Goal: Task Accomplishment & Management: Manage account settings

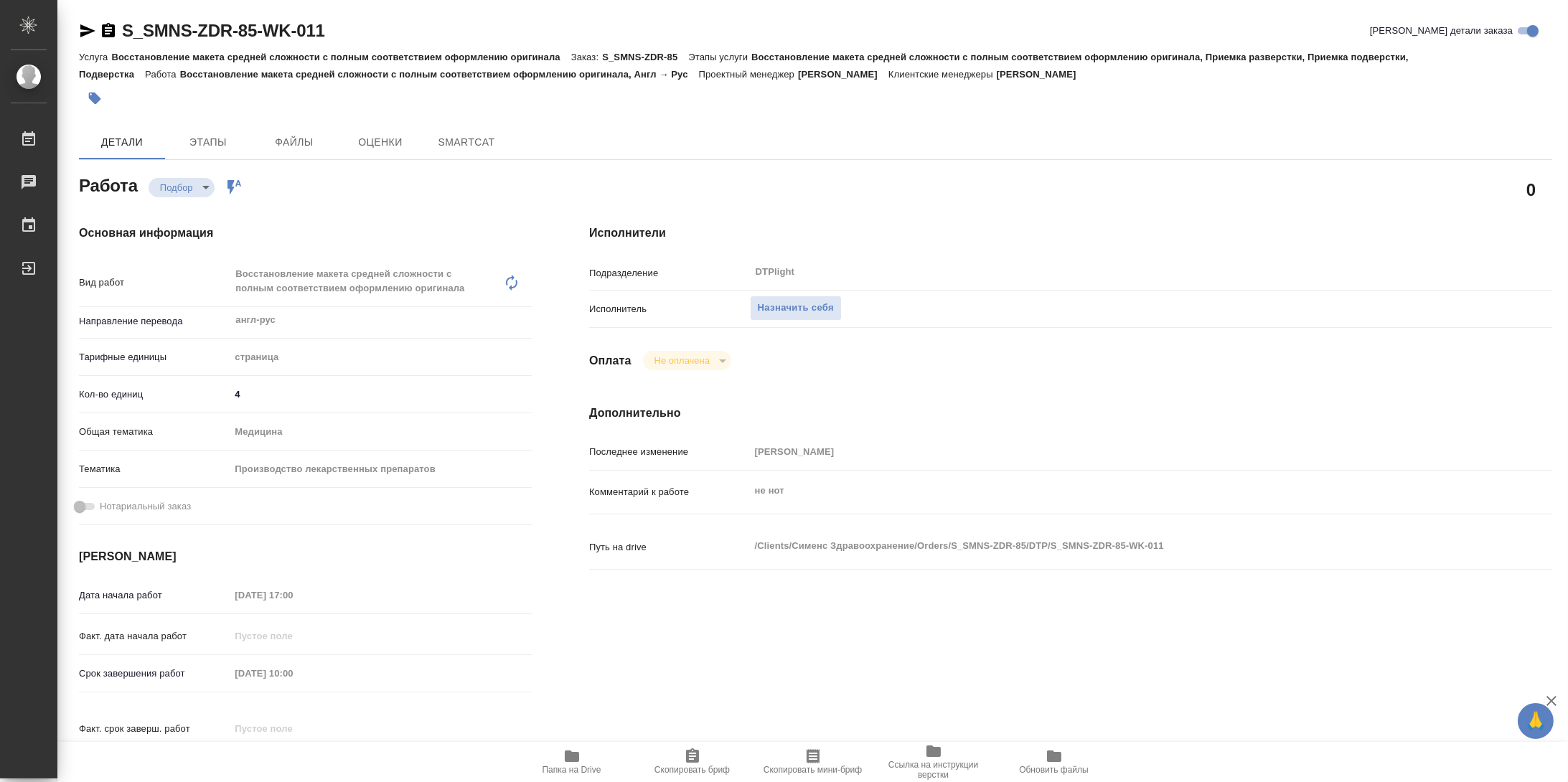
type textarea "x"
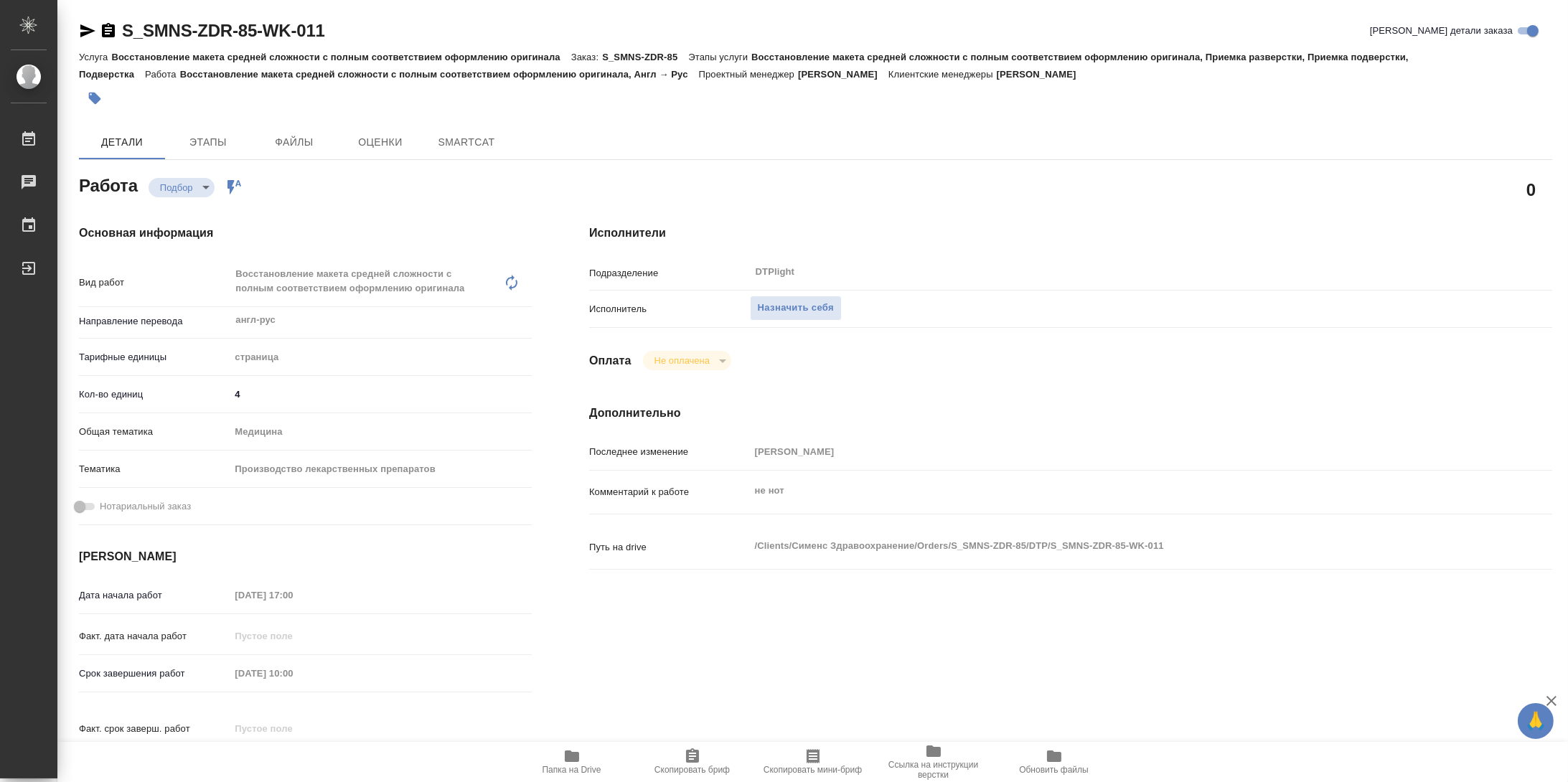
type textarea "x"
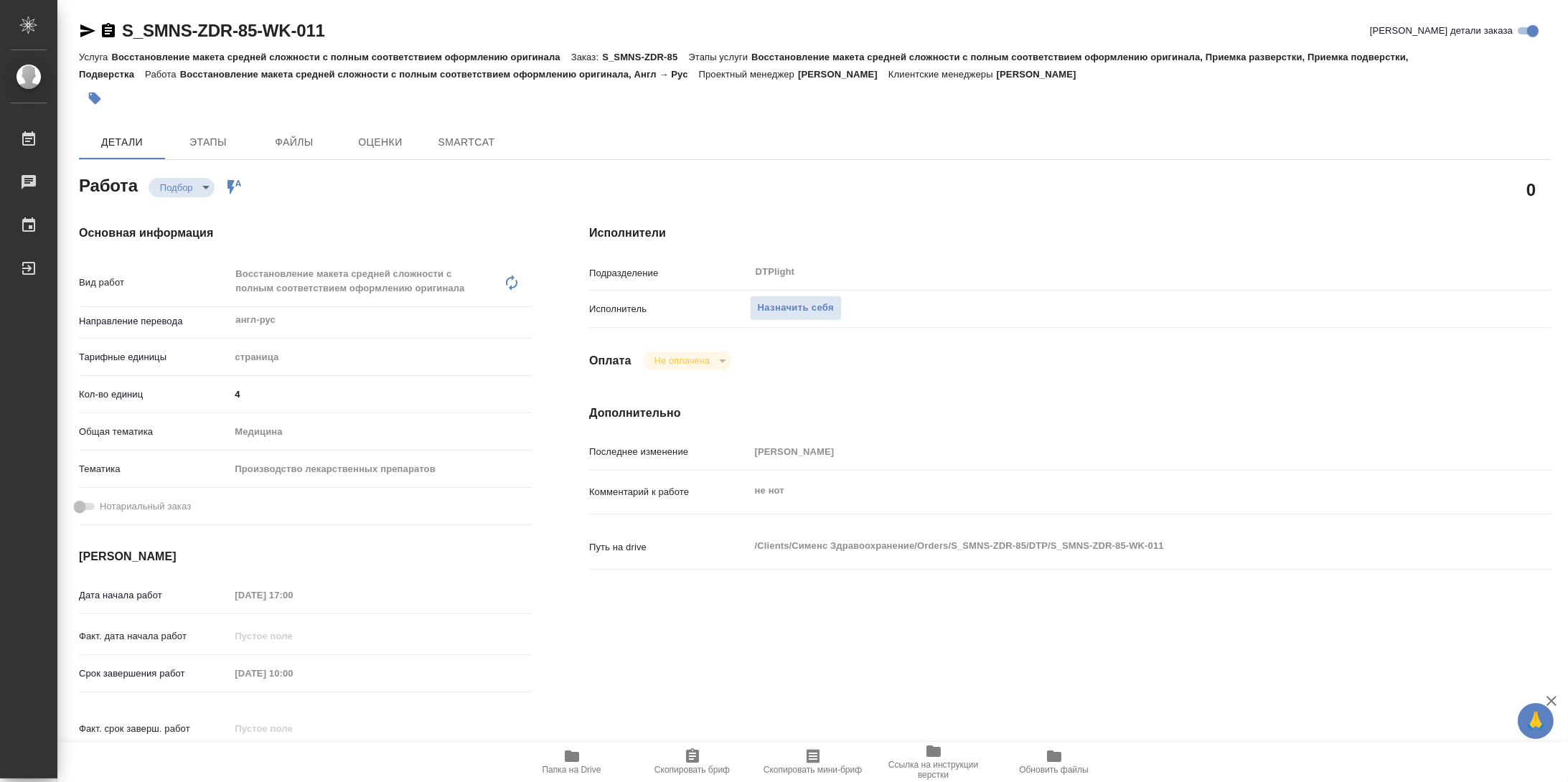
type textarea "x"
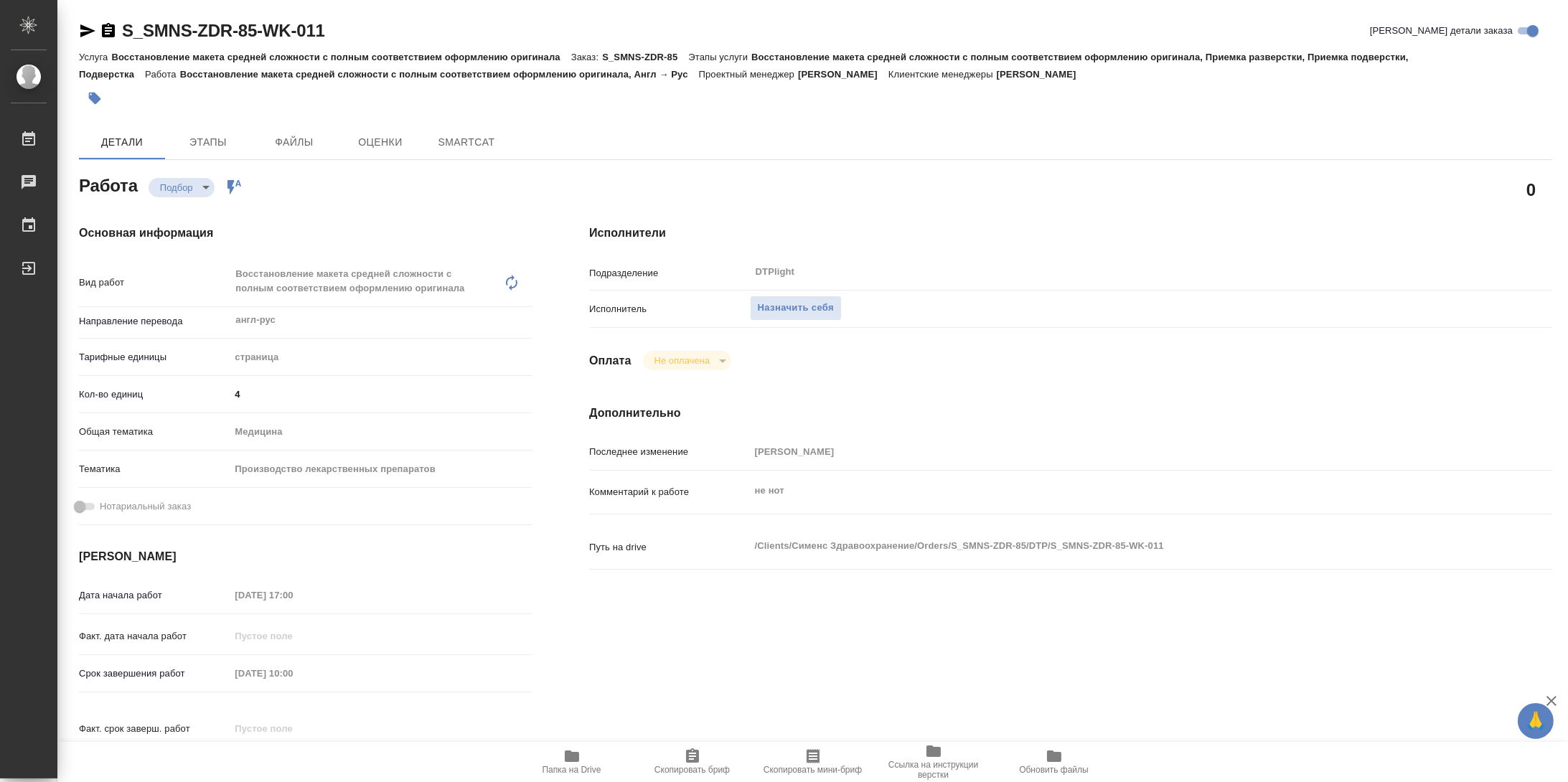
type textarea "x"
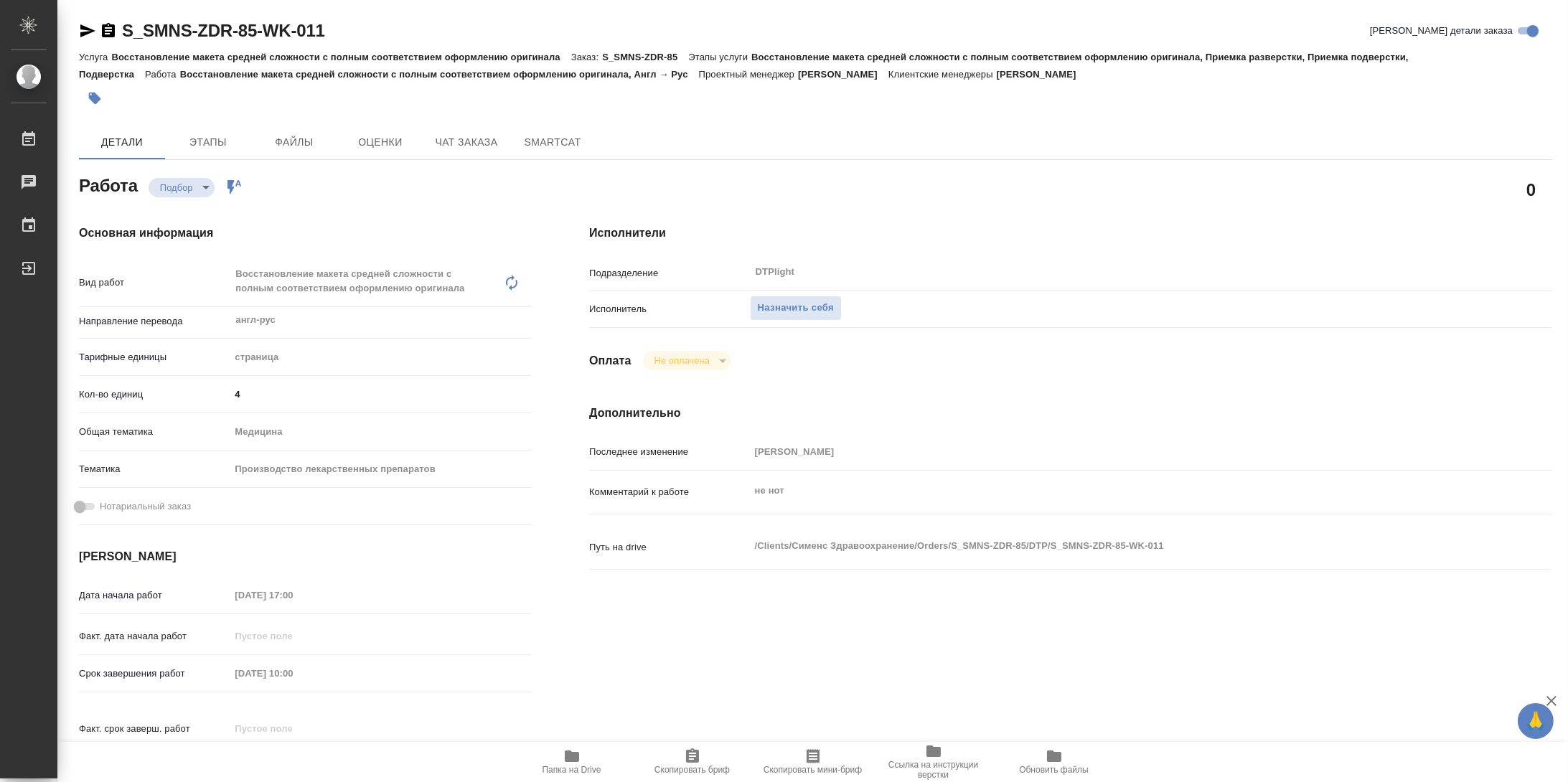
type textarea "x"
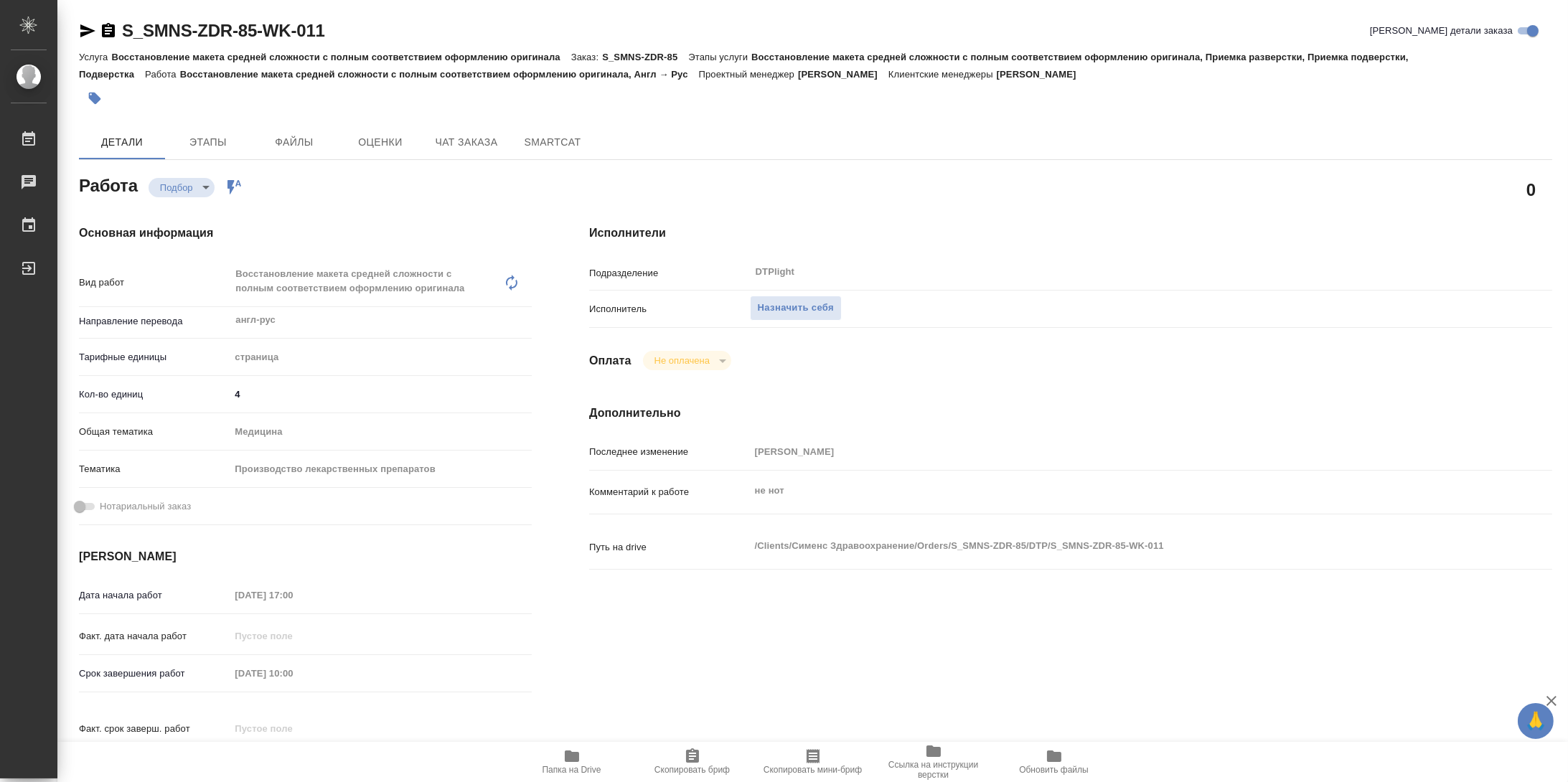
type textarea "x"
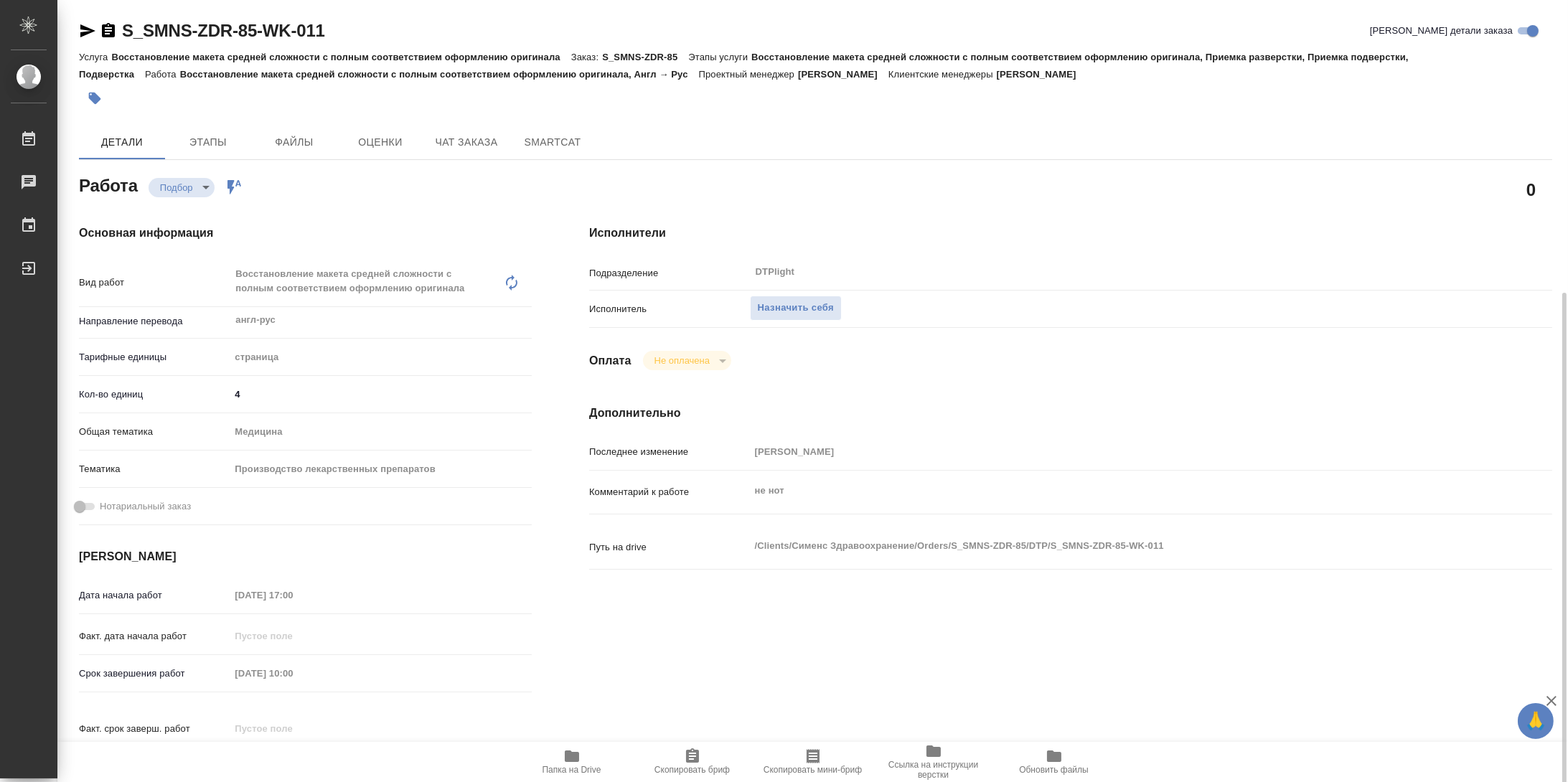
scroll to position [359, 0]
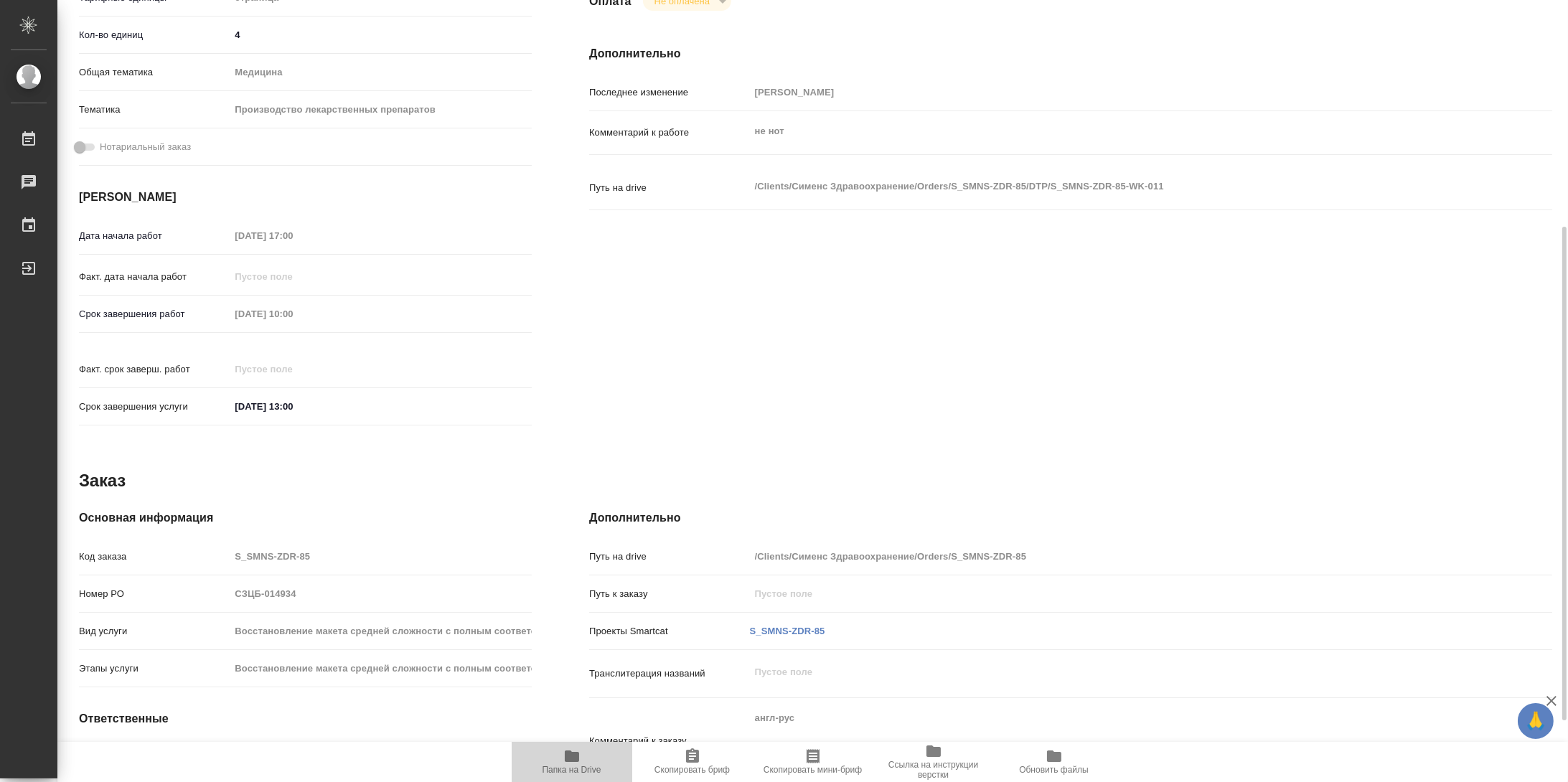
click at [565, 755] on icon "button" at bounding box center [572, 756] width 15 height 11
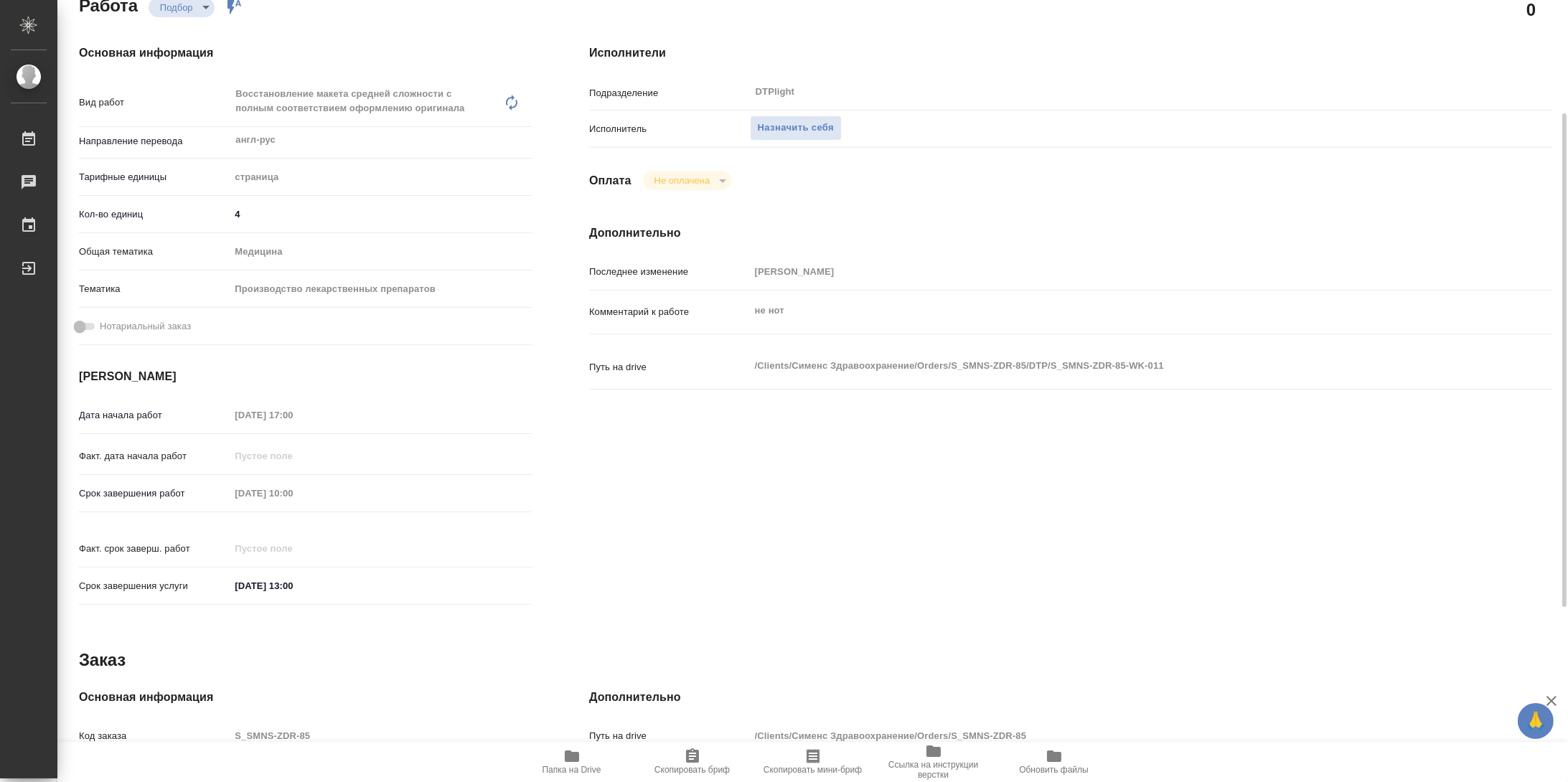
scroll to position [0, 0]
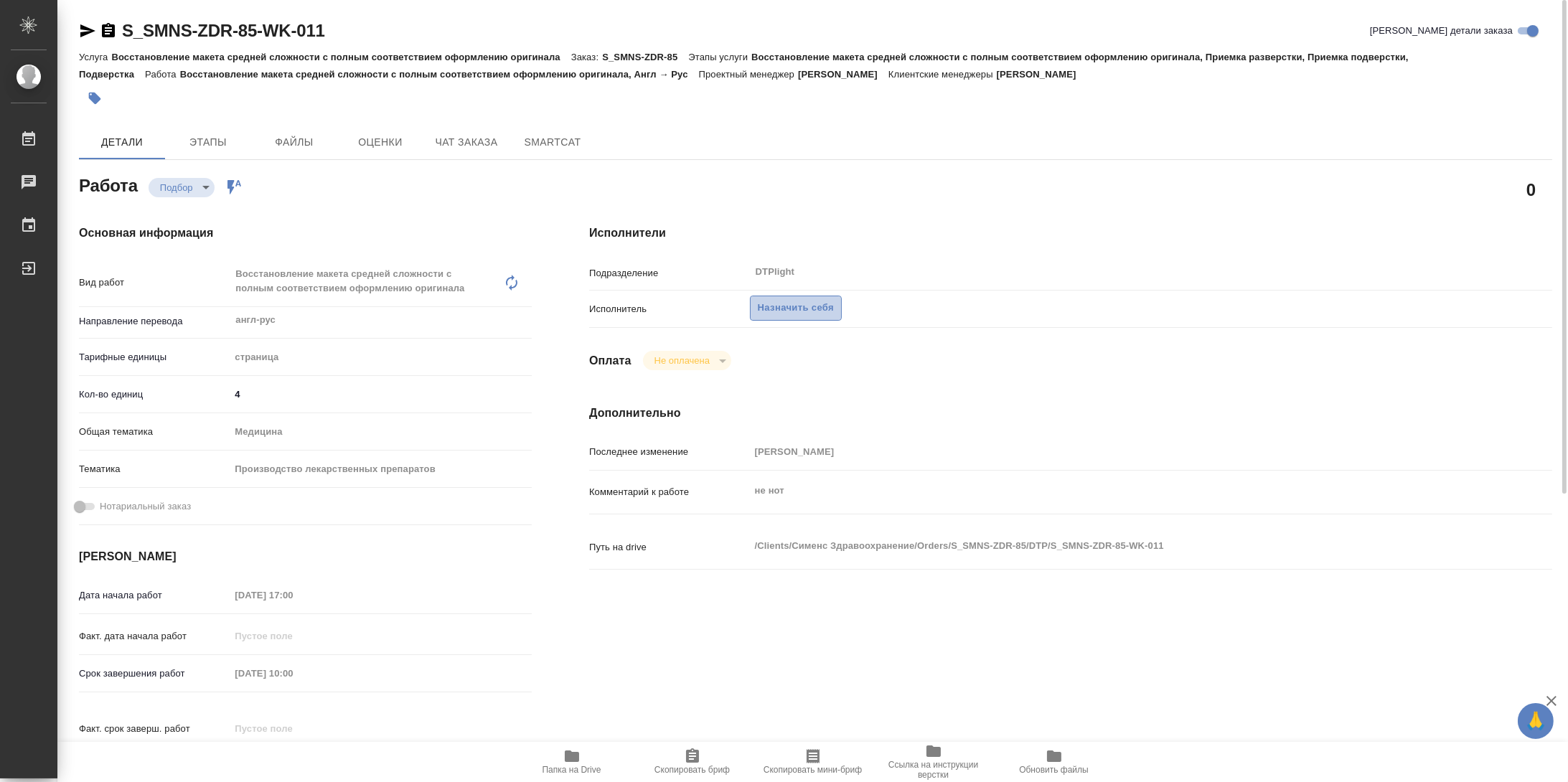
click at [816, 316] on span "Назначить себя" at bounding box center [796, 308] width 76 height 16
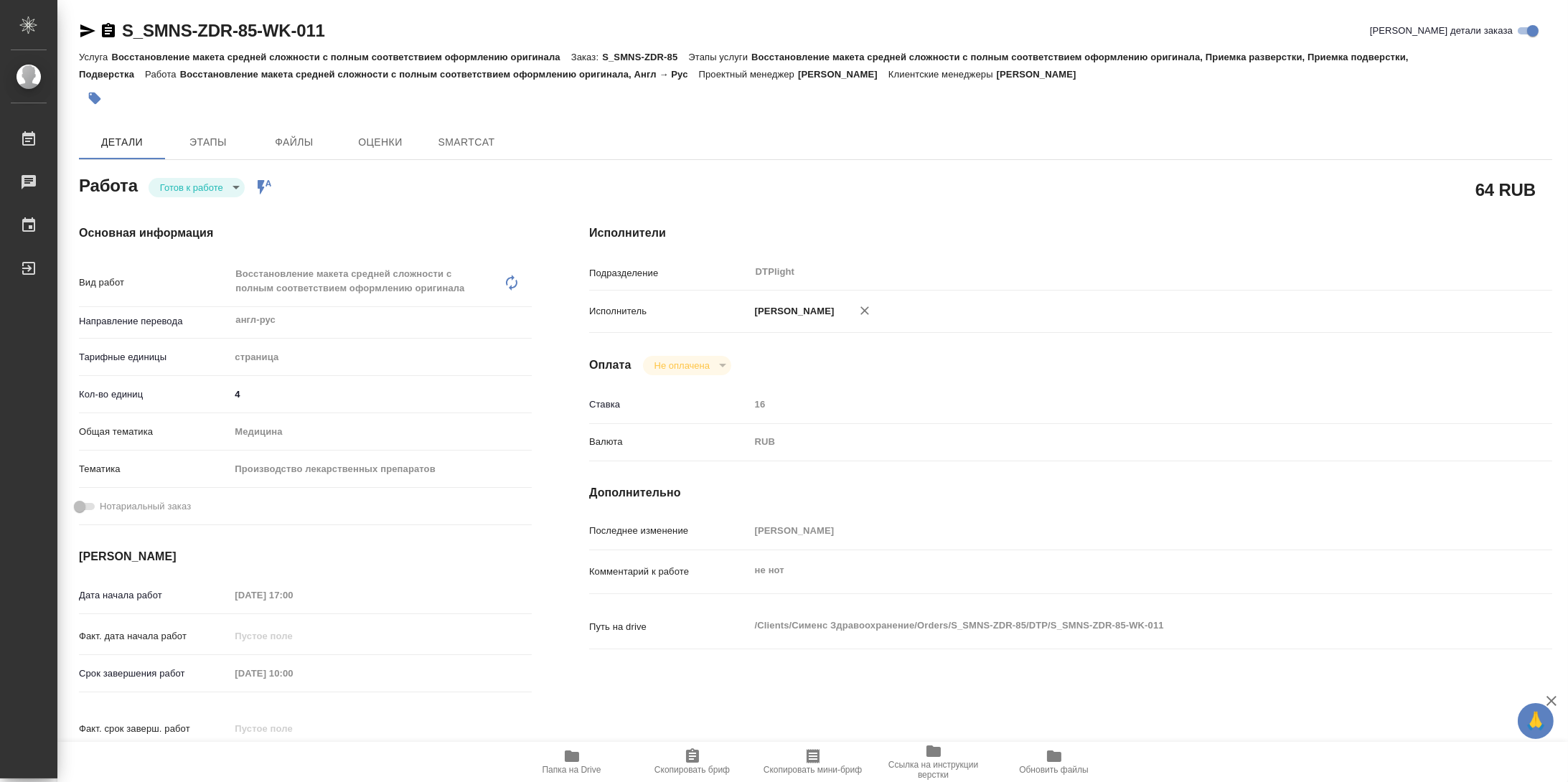
type textarea "x"
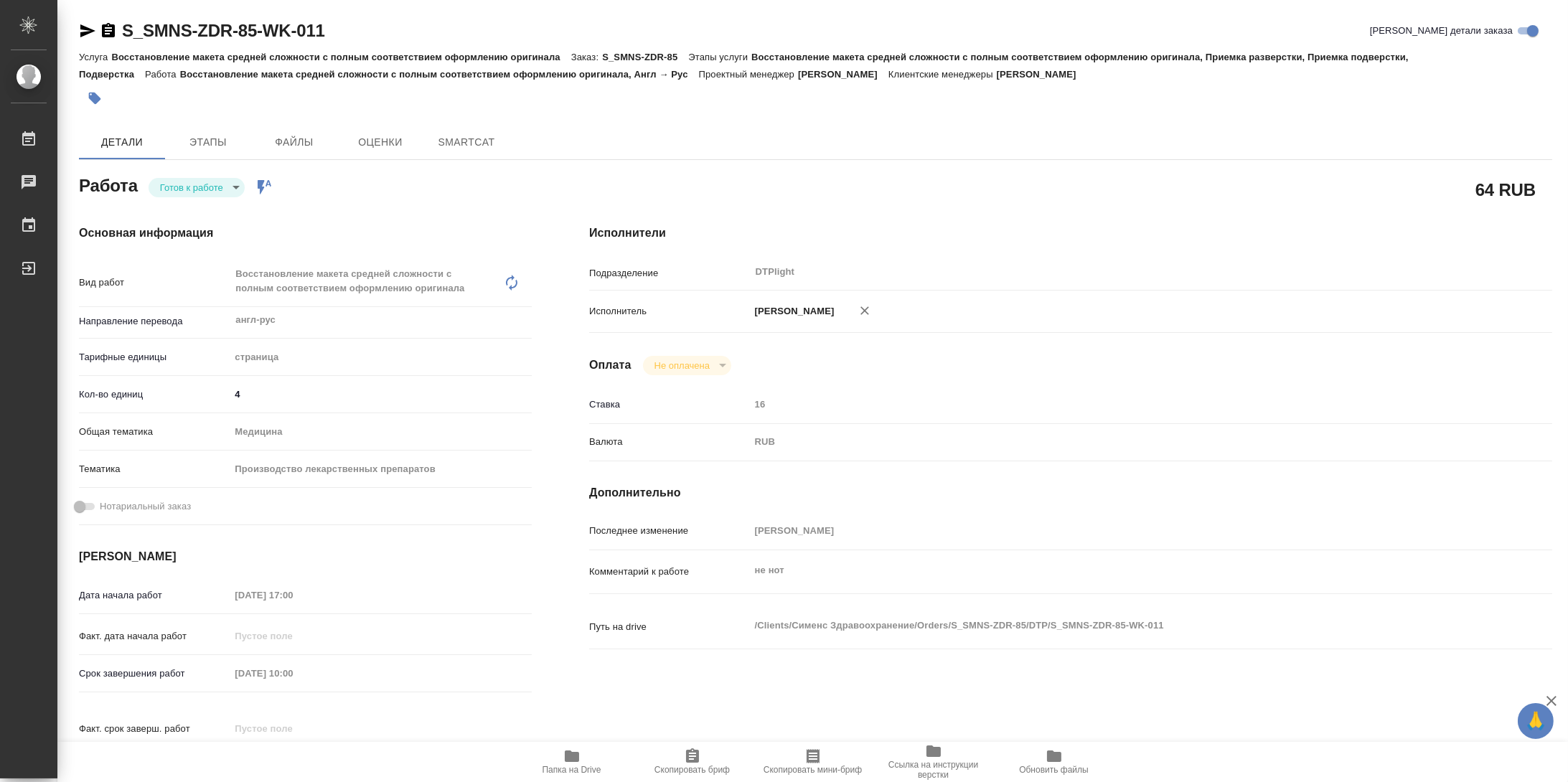
type textarea "x"
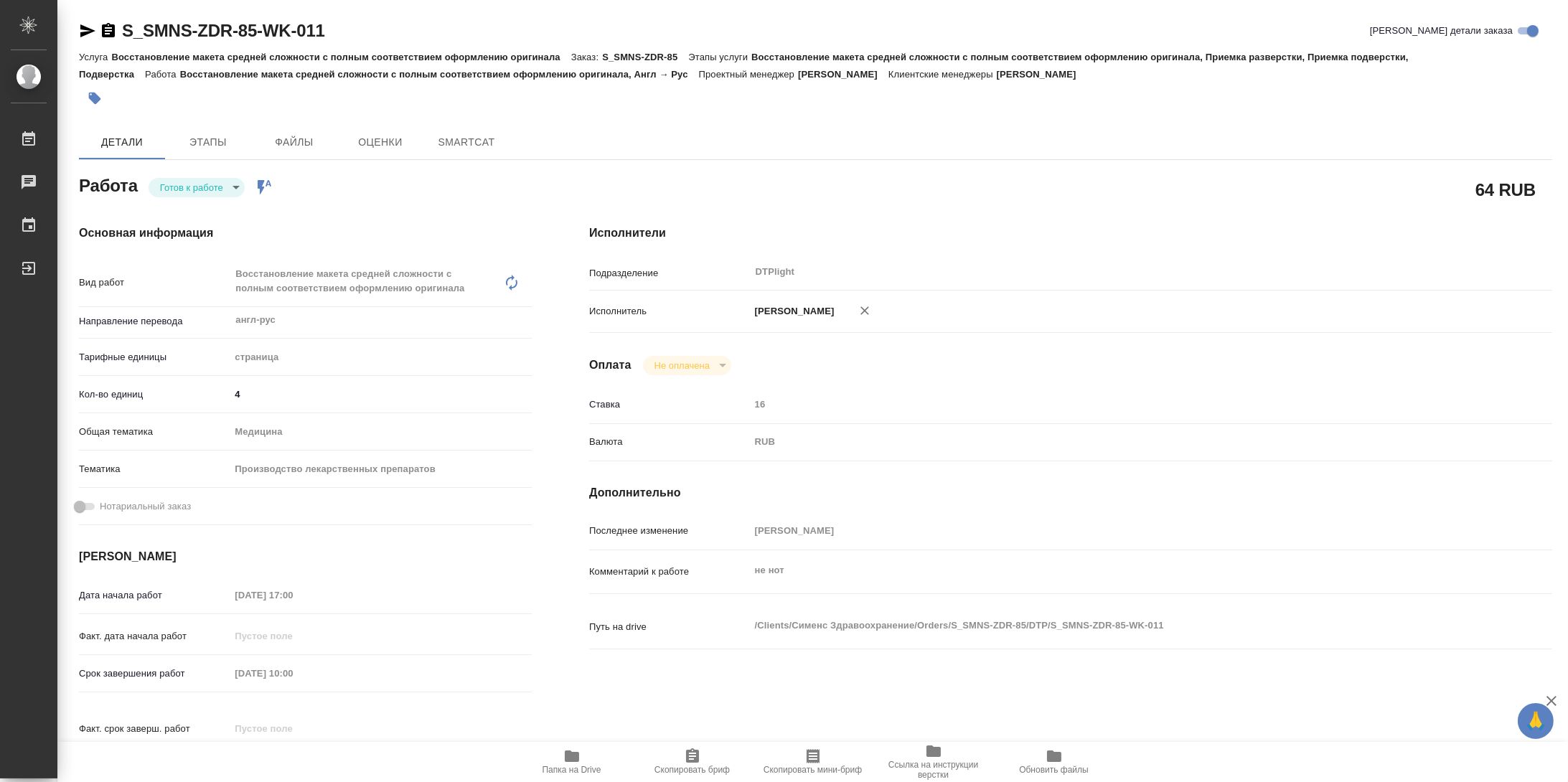
type textarea "x"
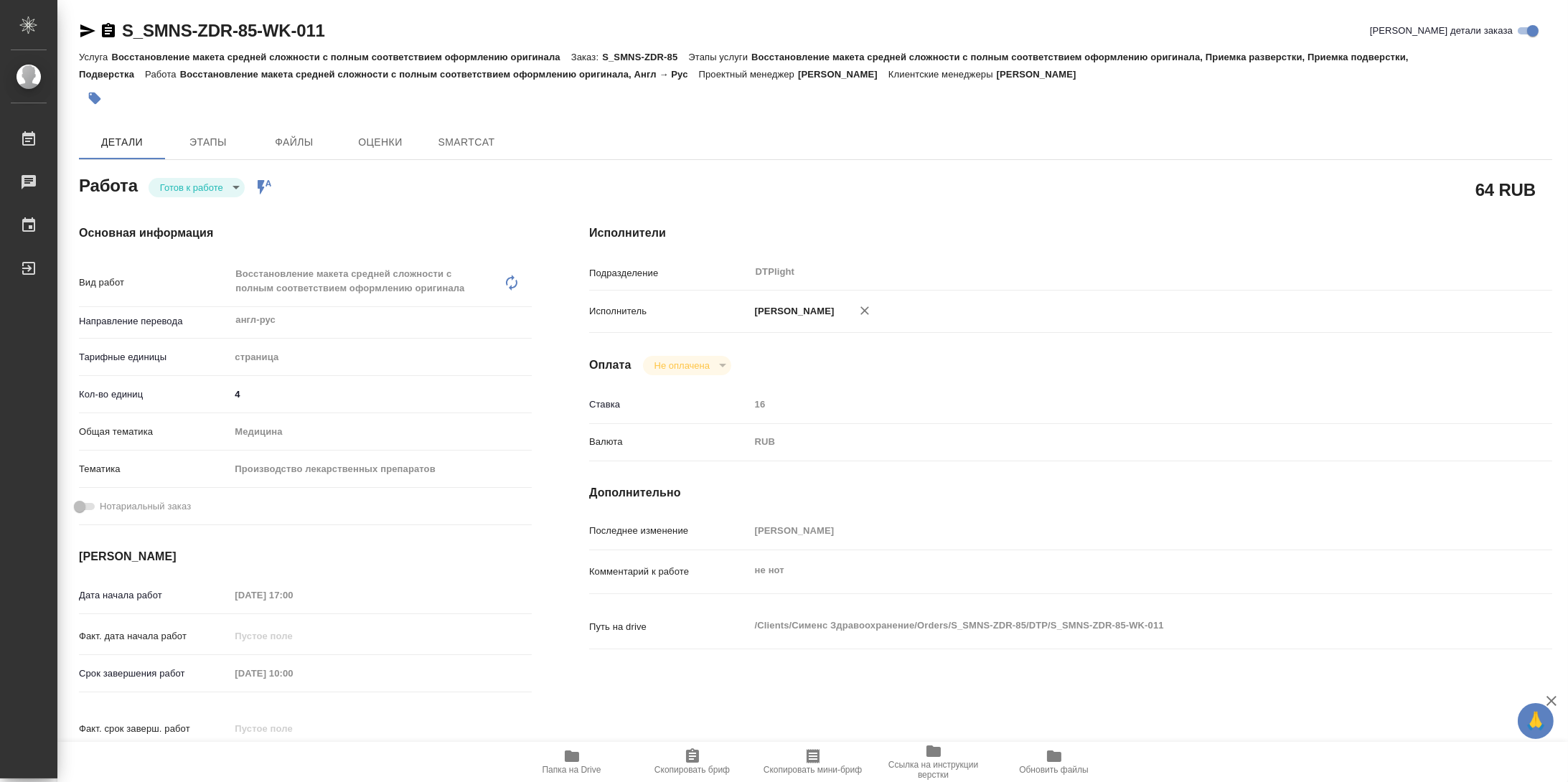
type textarea "x"
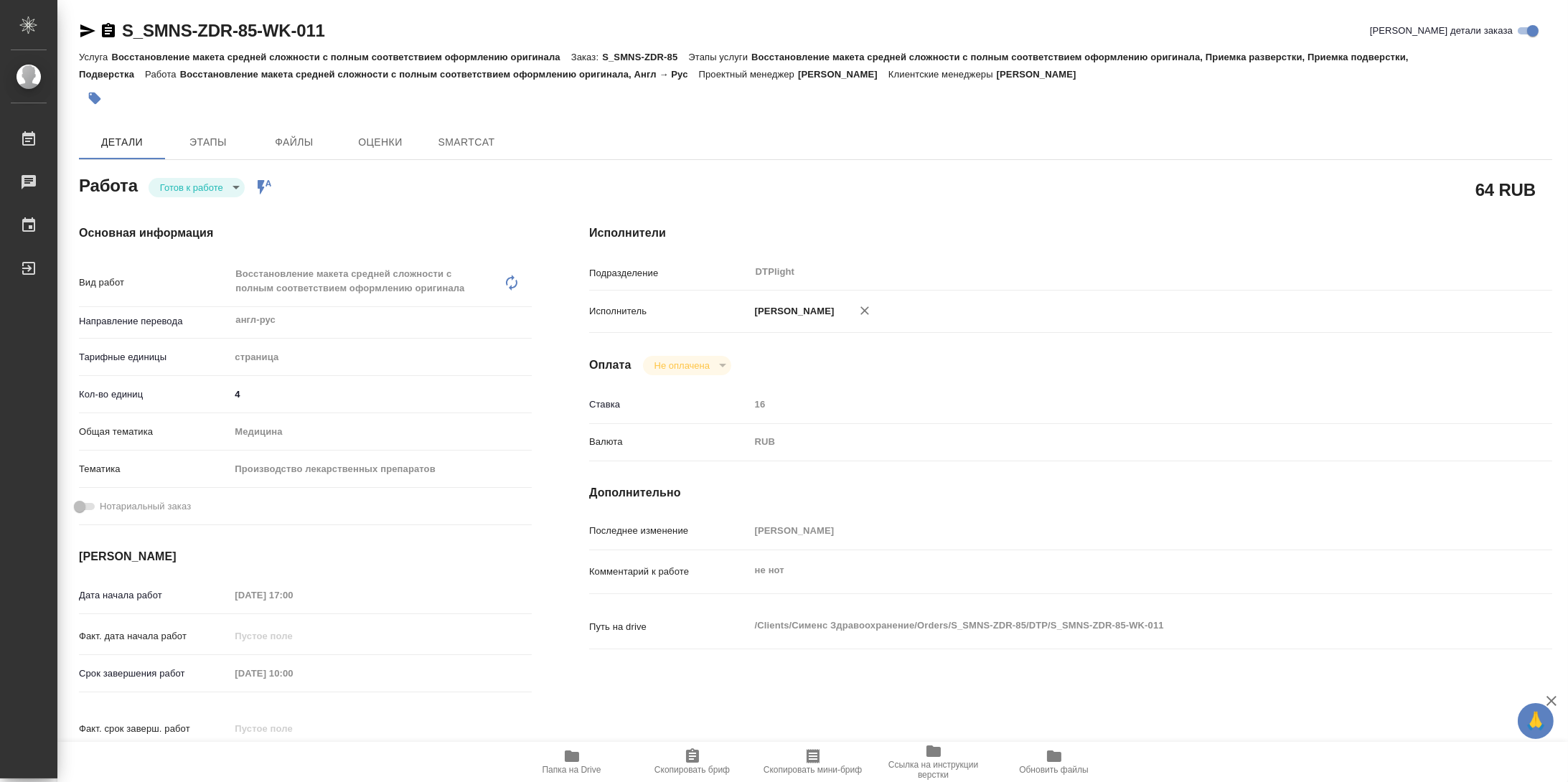
type textarea "x"
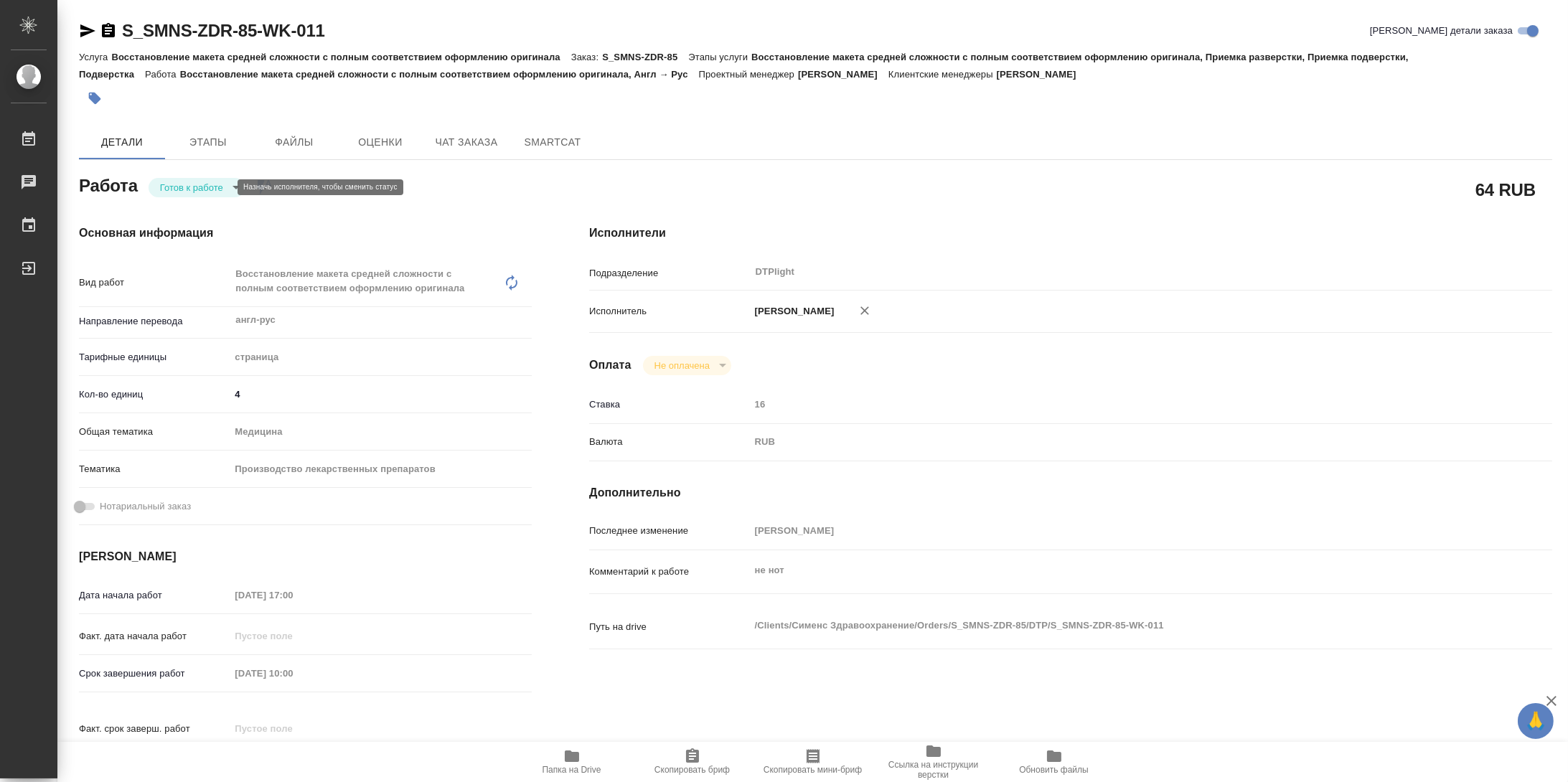
click at [206, 192] on body "🙏 .cls-1 fill:#fff; AWATERA Работы Чаты График Выйти S_SMNS-ZDR-85-WK-011 Кратк…" at bounding box center [784, 391] width 1568 height 782
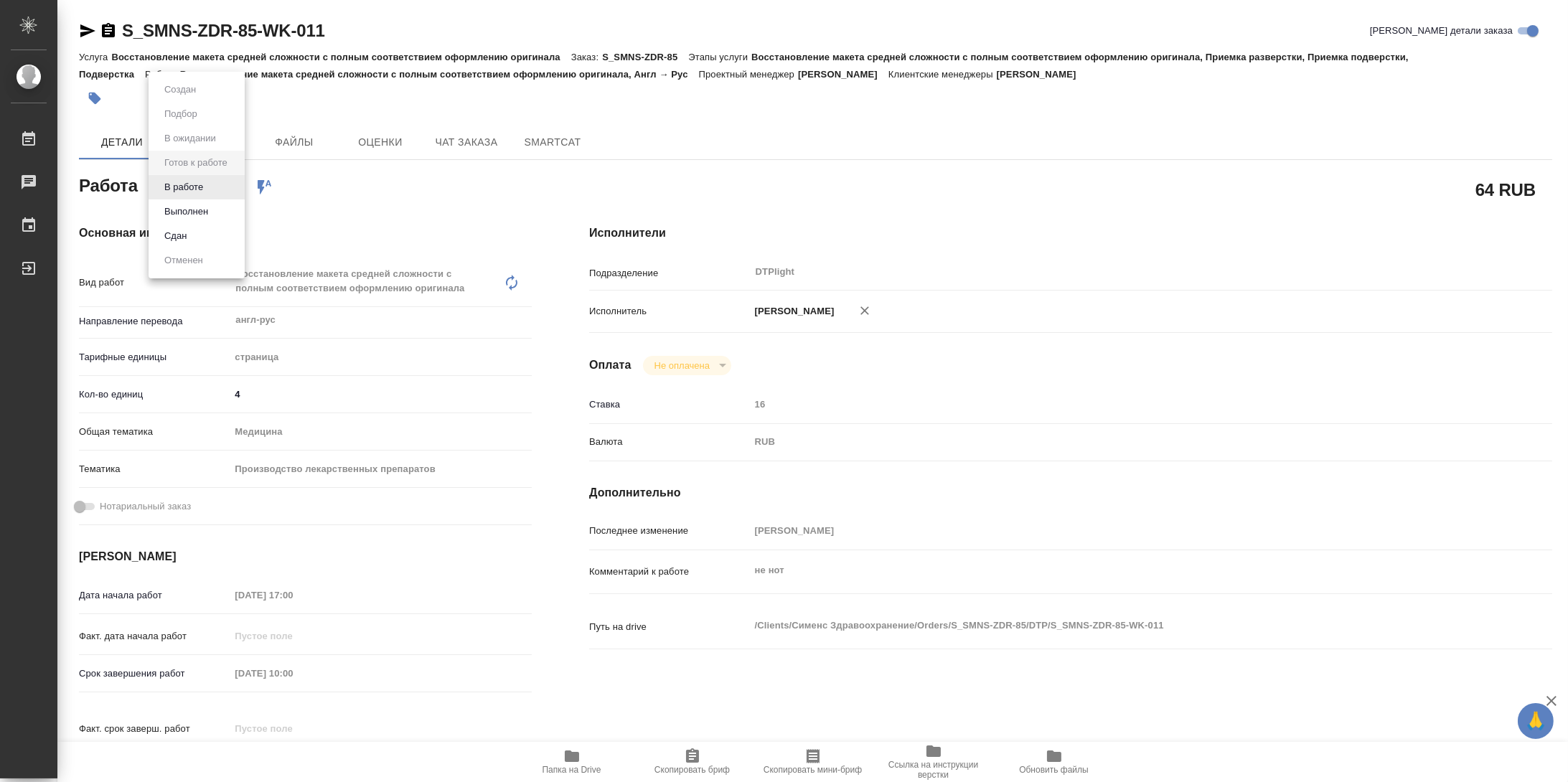
type textarea "x"
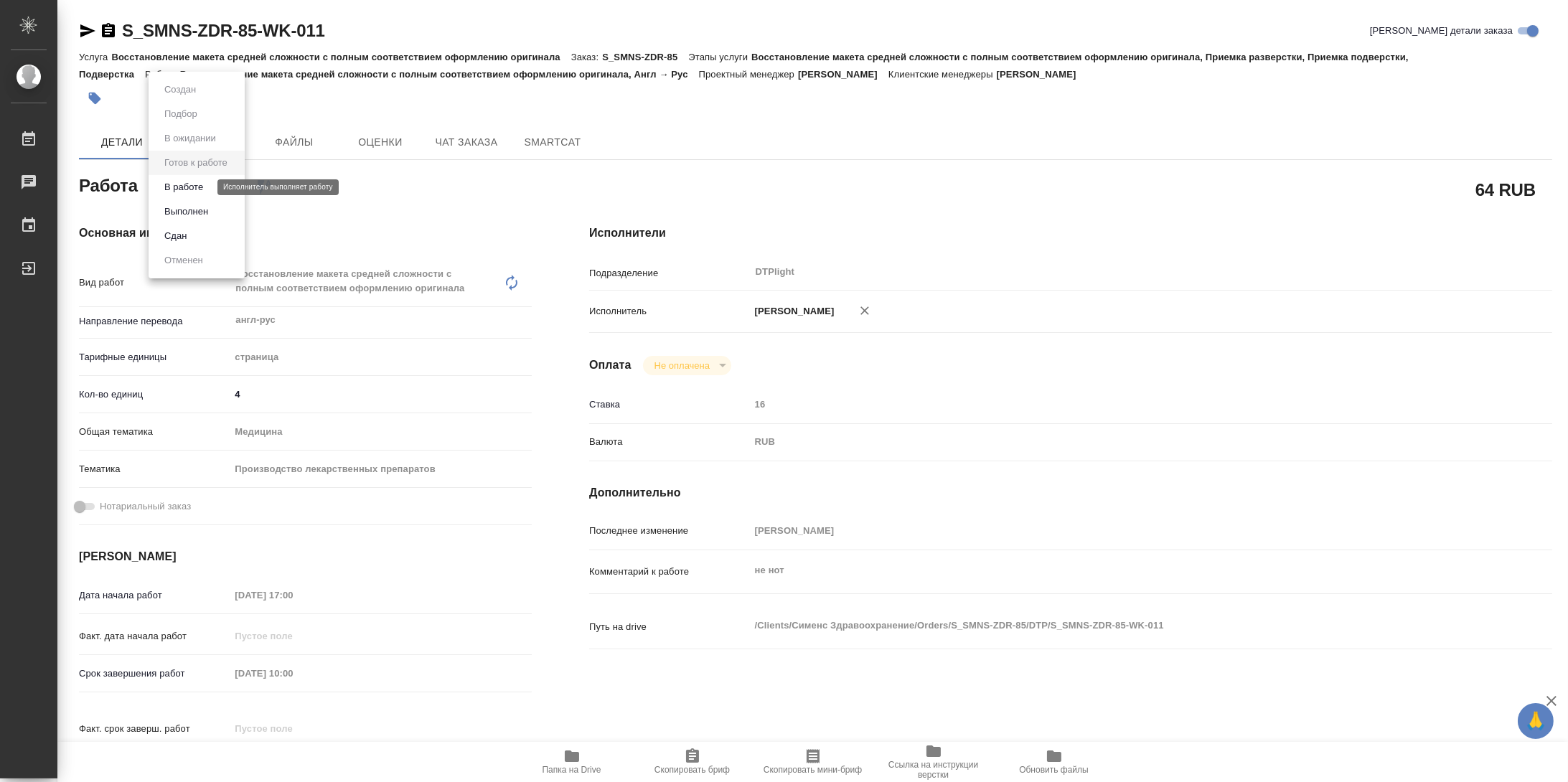
click at [196, 191] on button "В работе" at bounding box center [183, 187] width 47 height 15
type textarea "x"
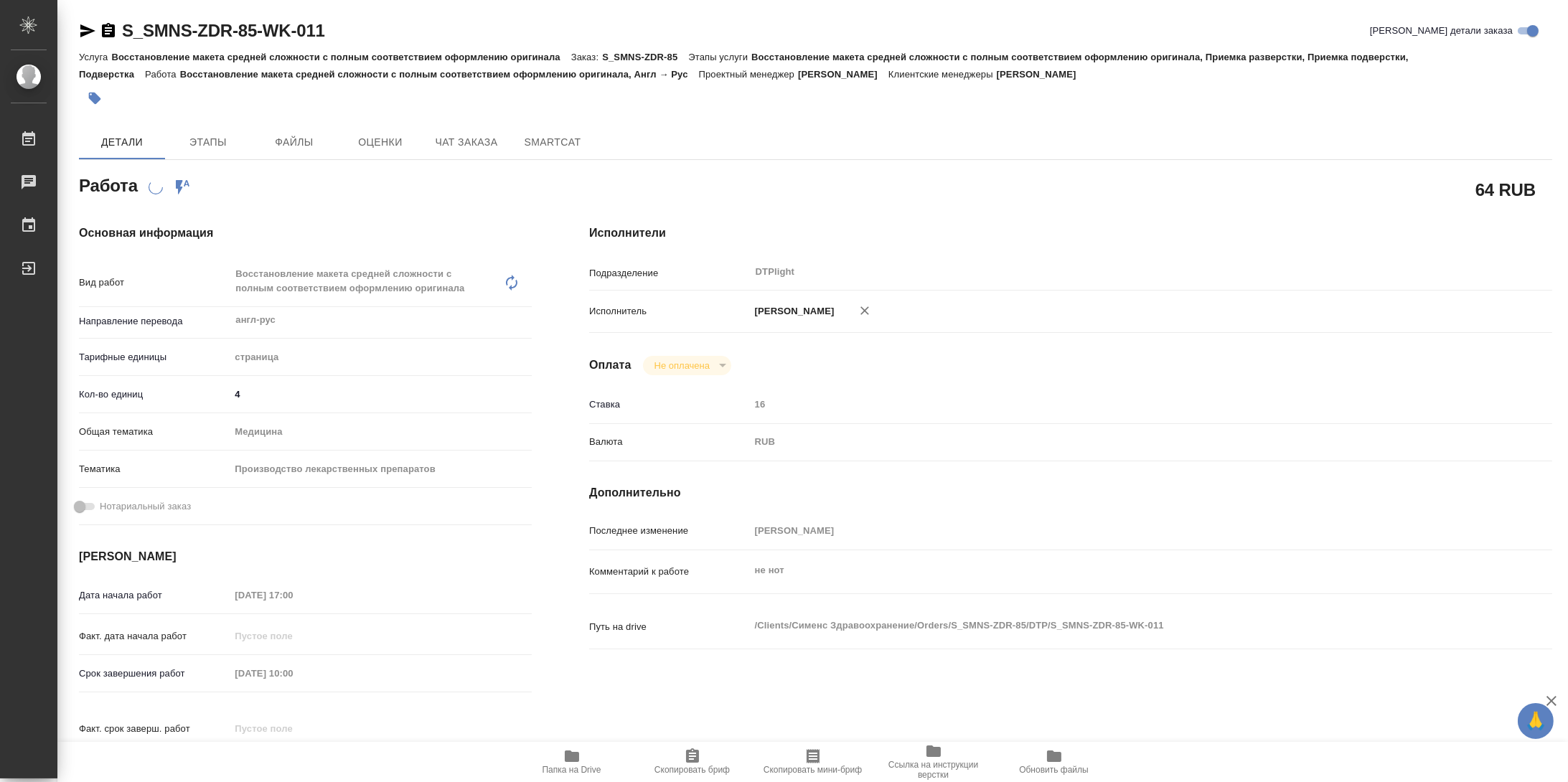
type textarea "x"
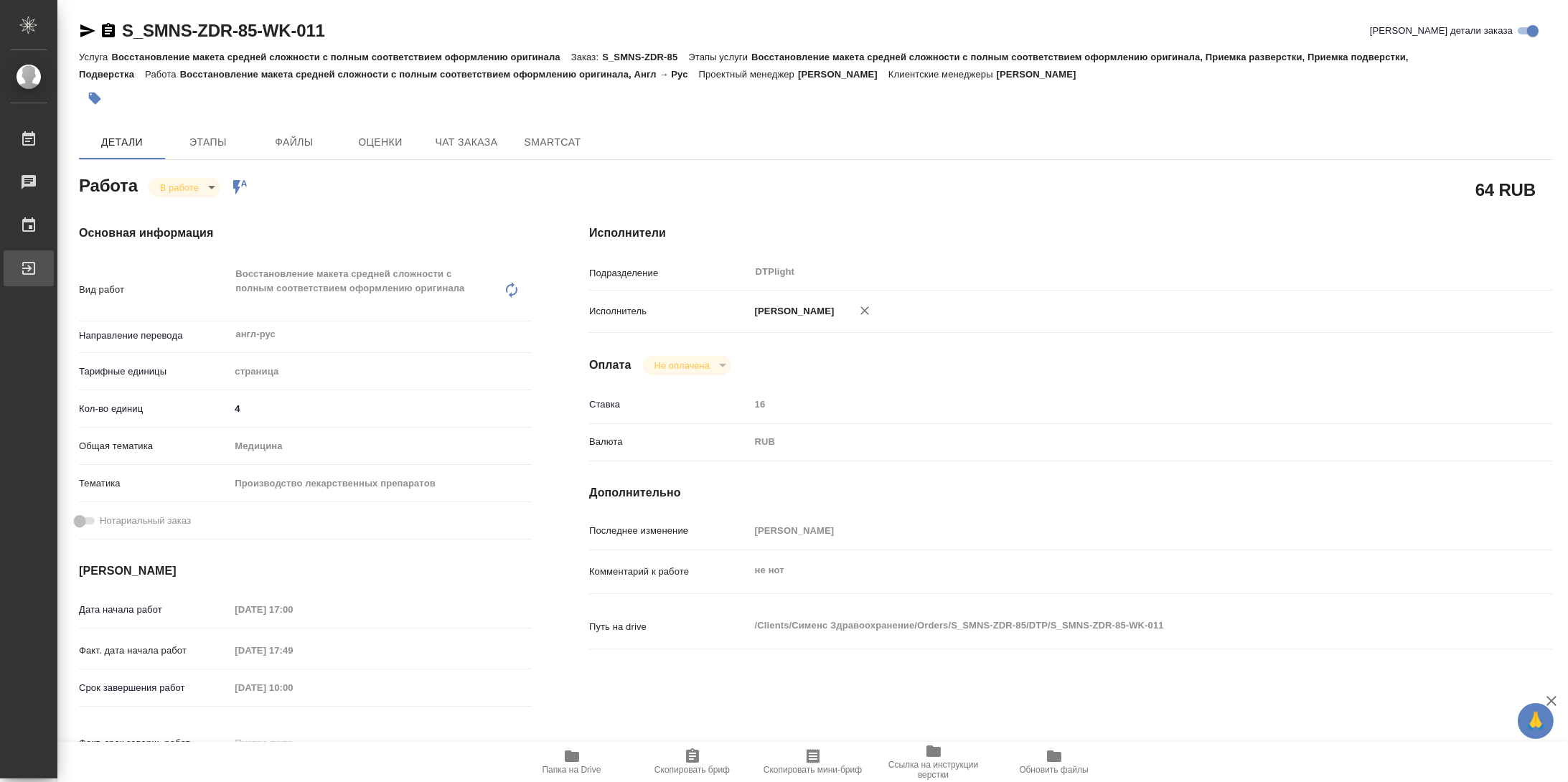
type textarea "x"
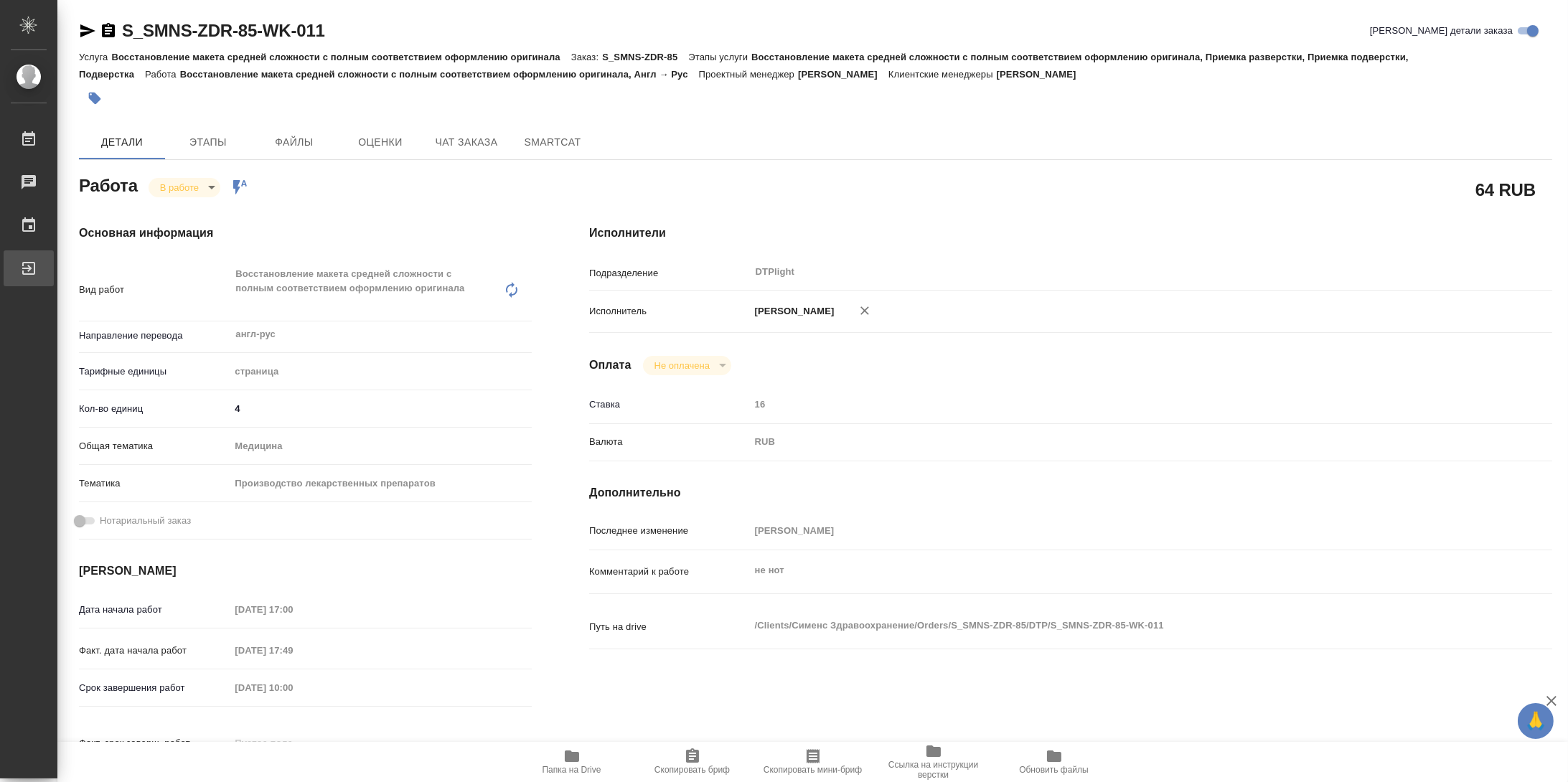
type textarea "x"
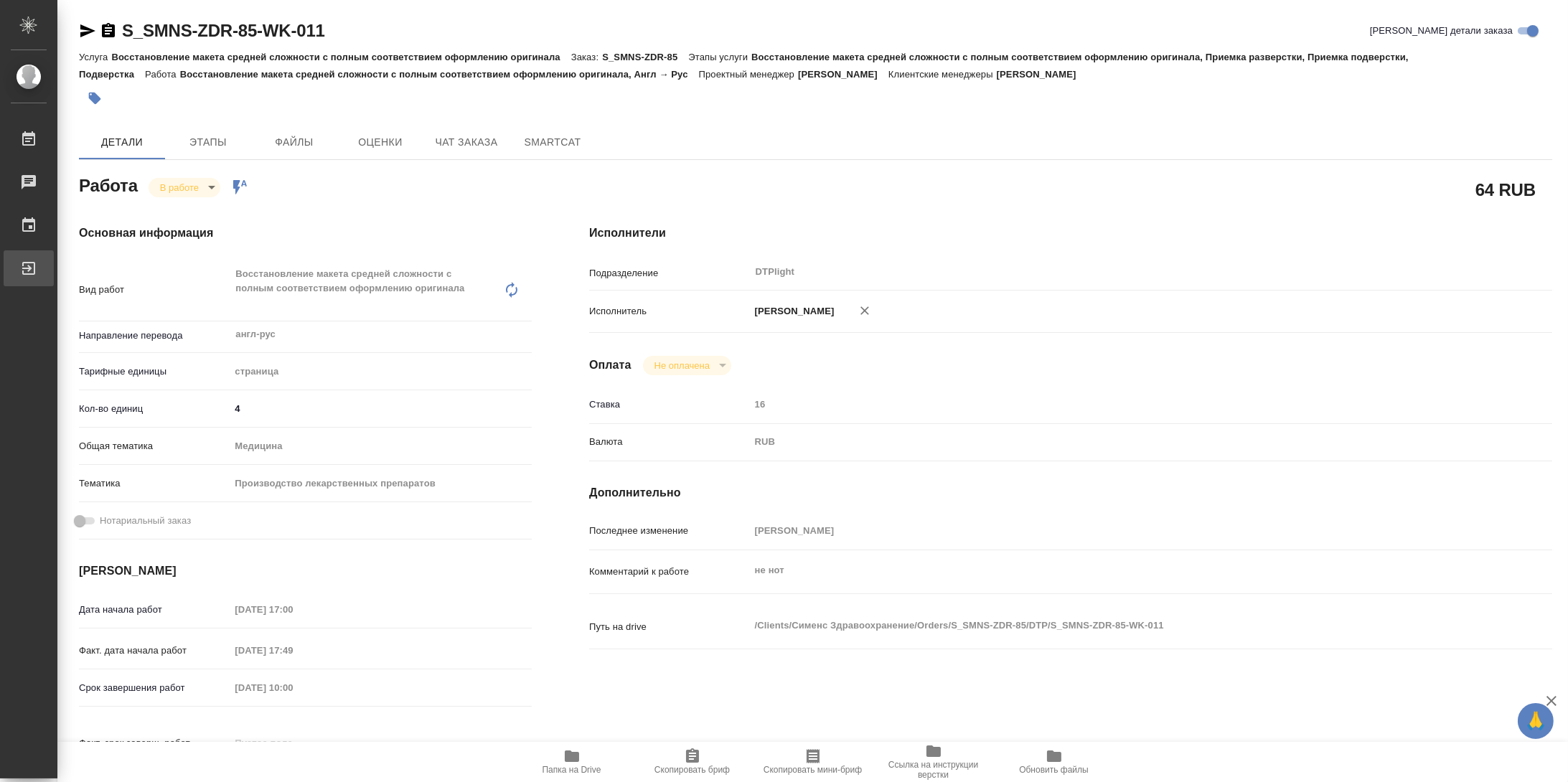
type textarea "x"
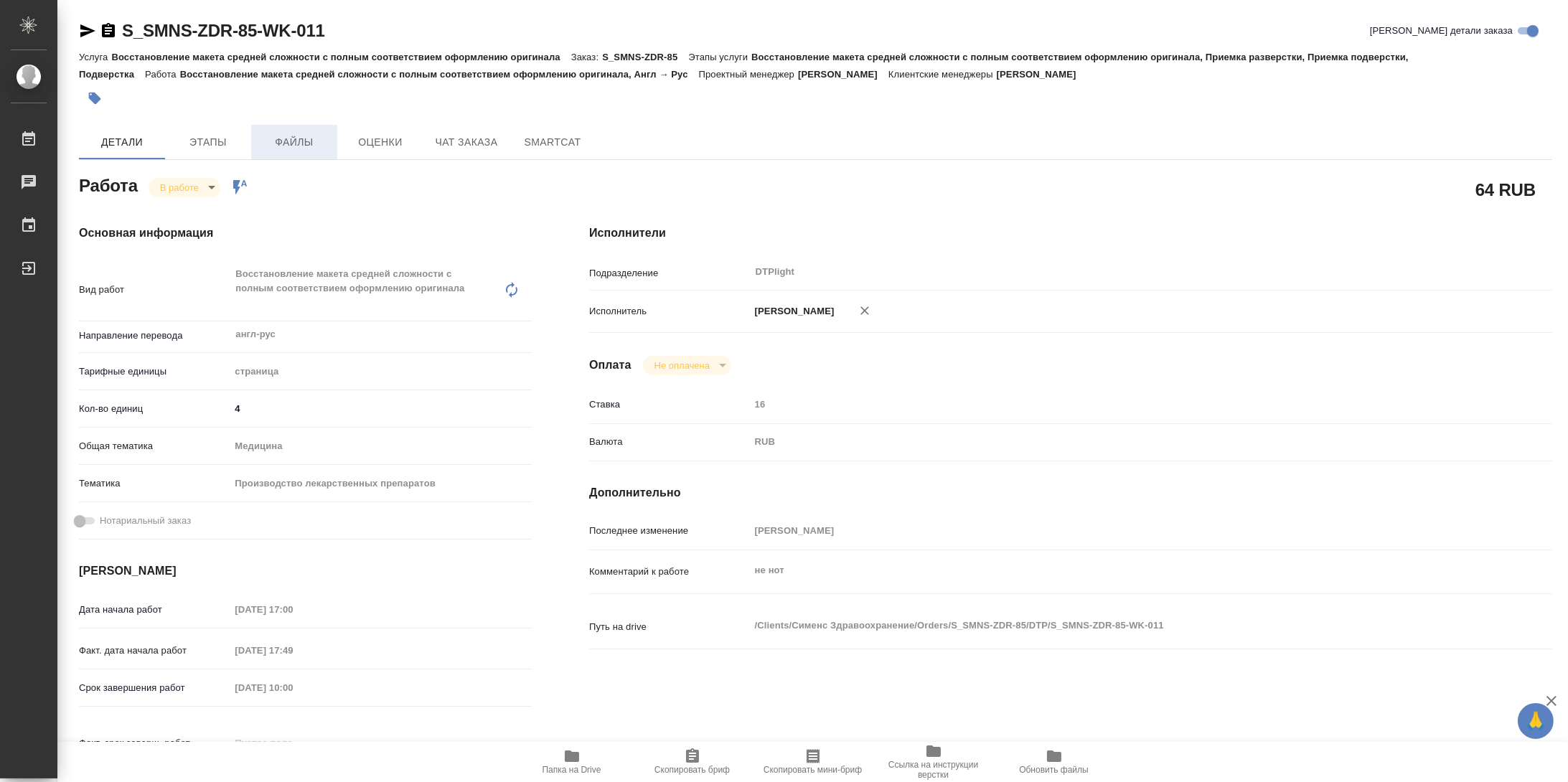
type textarea "x"
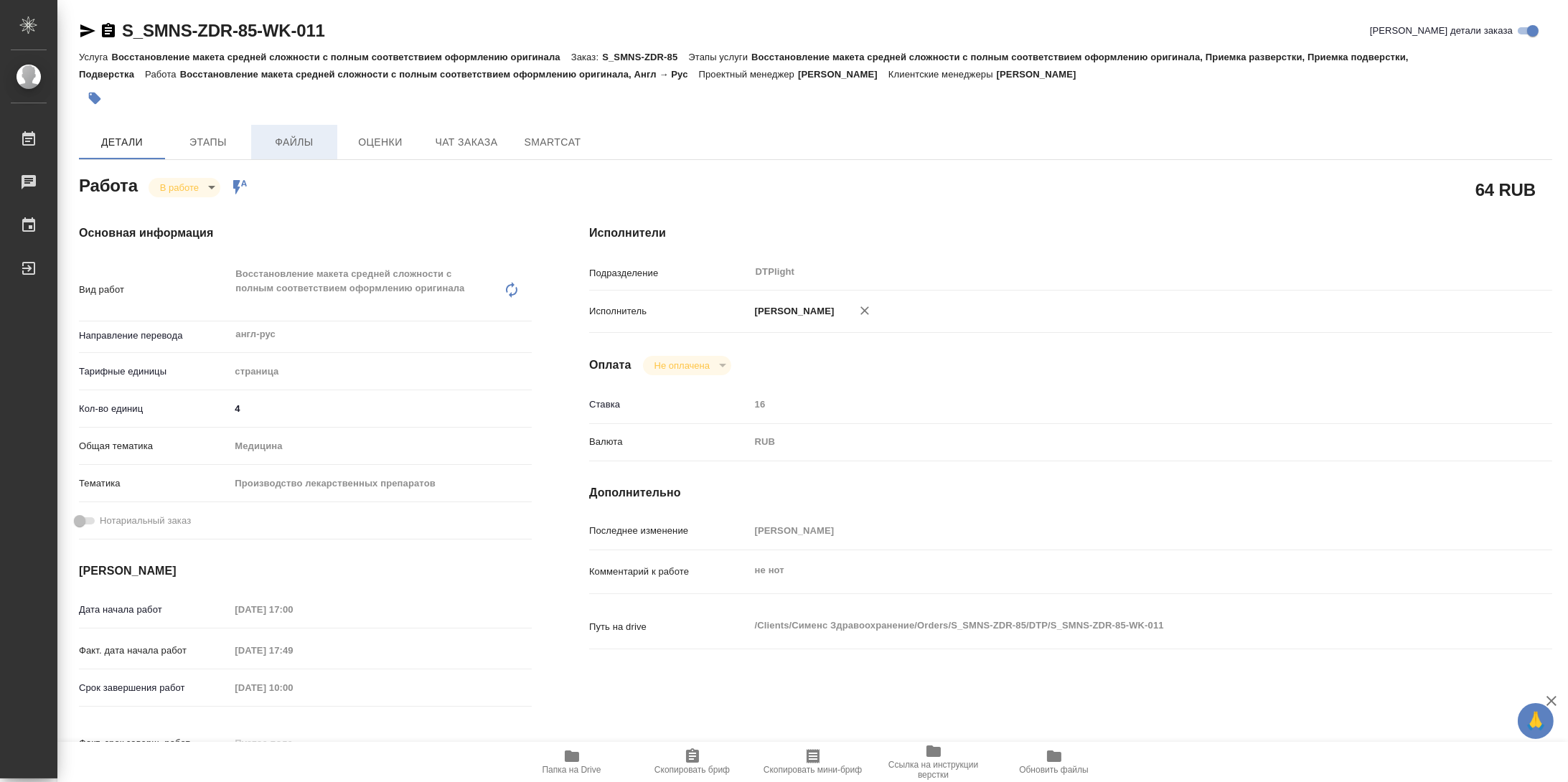
type textarea "x"
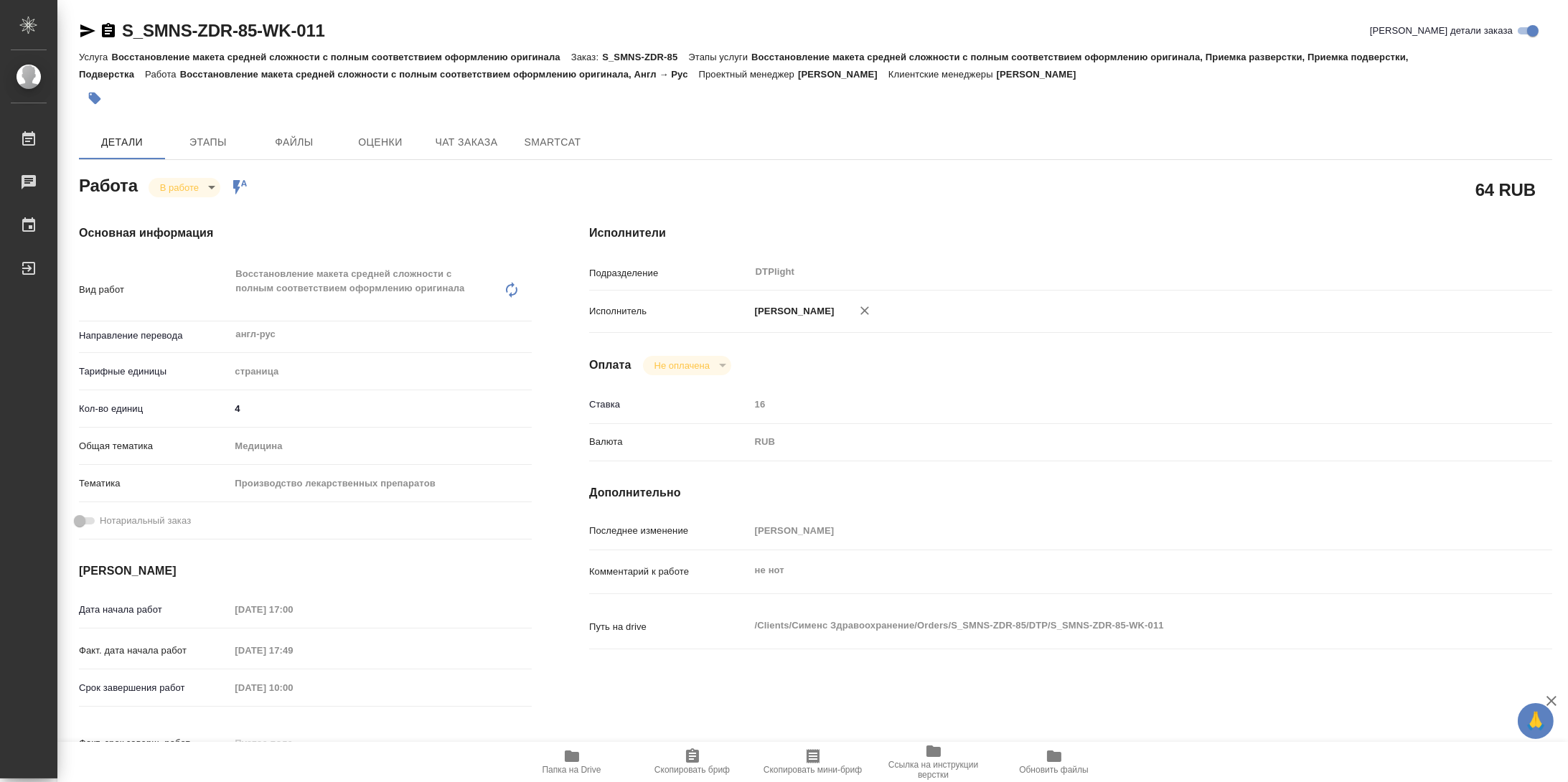
click at [107, 28] on icon "button" at bounding box center [109, 30] width 13 height 15
type textarea "x"
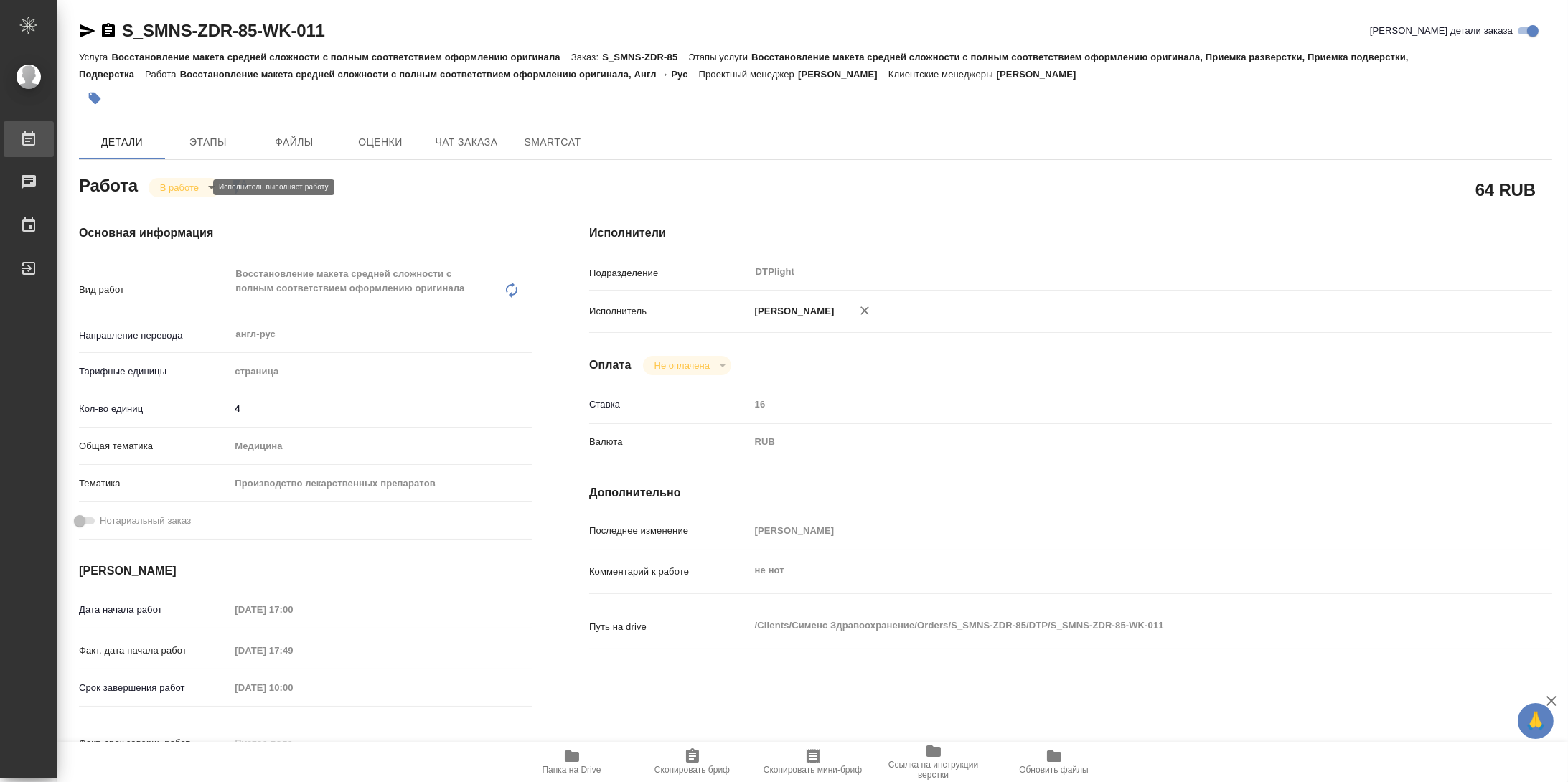
type textarea "x"
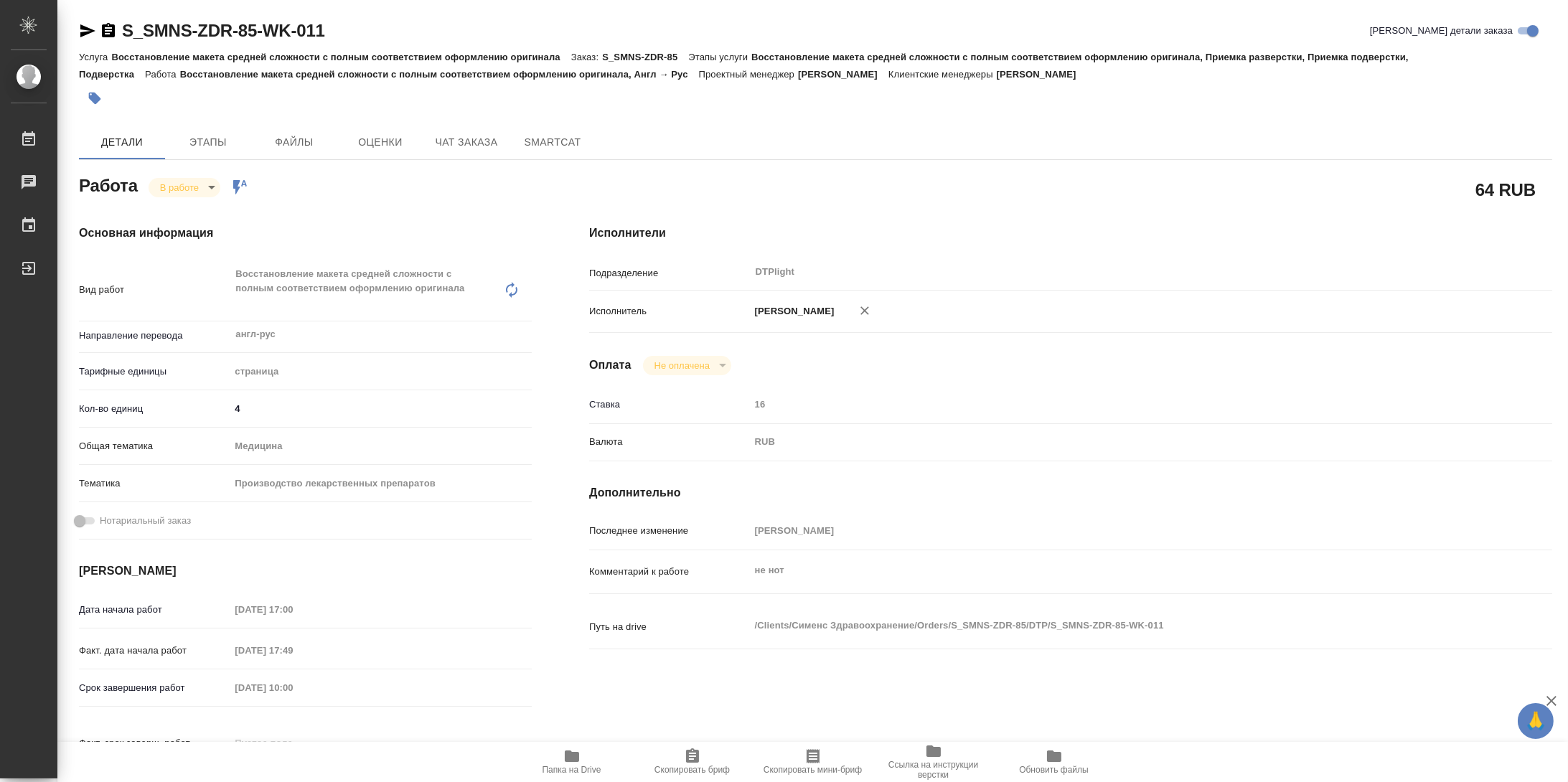
type textarea "x"
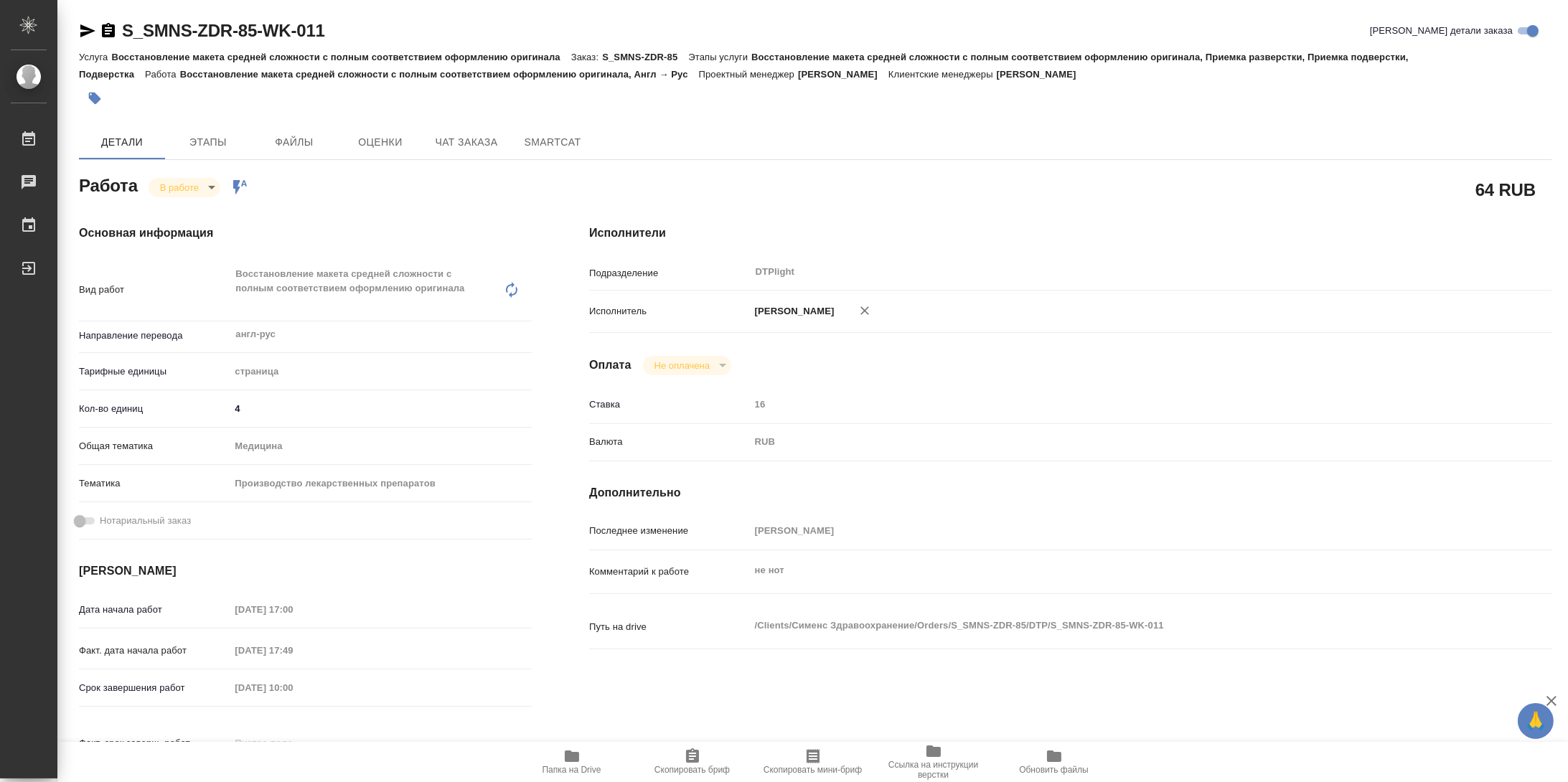
type textarea "x"
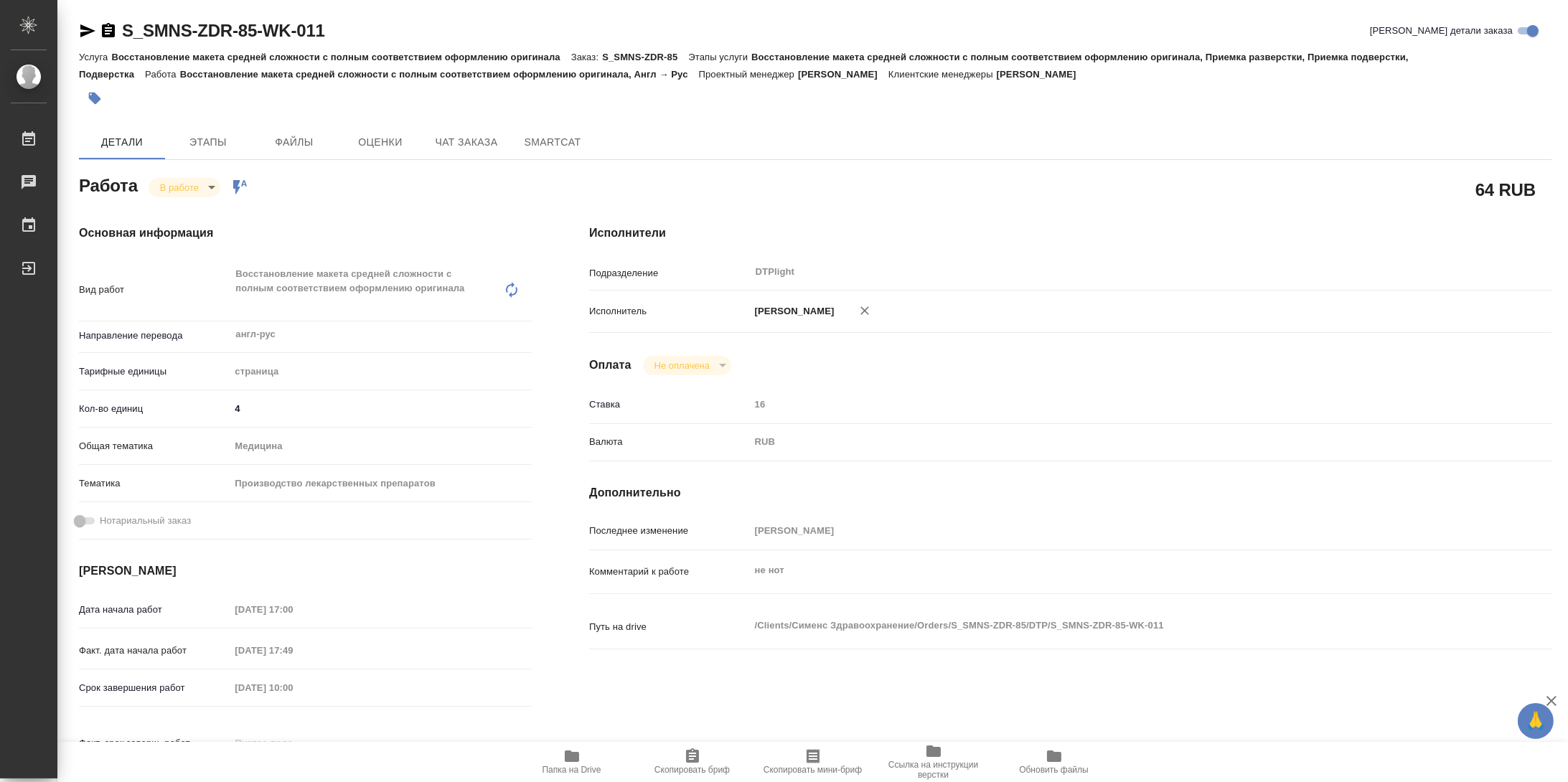
type textarea "x"
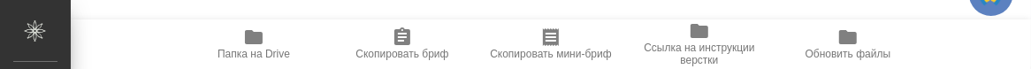
type textarea "x"
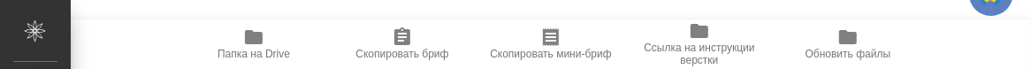
type textarea "x"
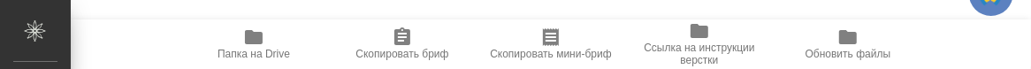
type textarea "x"
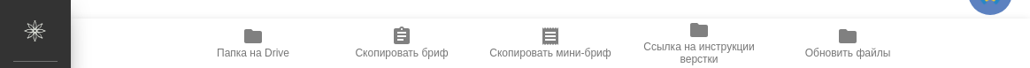
type textarea "x"
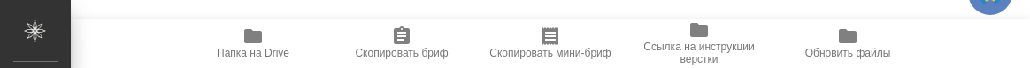
type textarea "x"
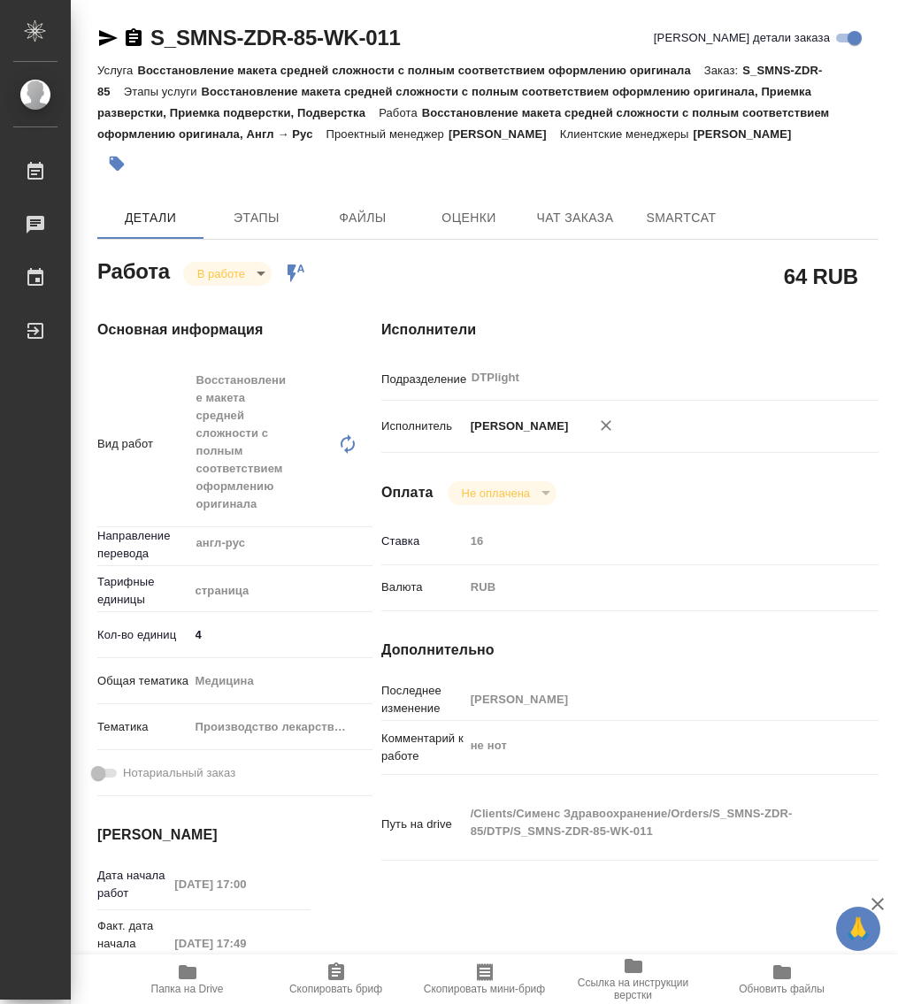
type textarea "x"
